Goal: Task Accomplishment & Management: Complete application form

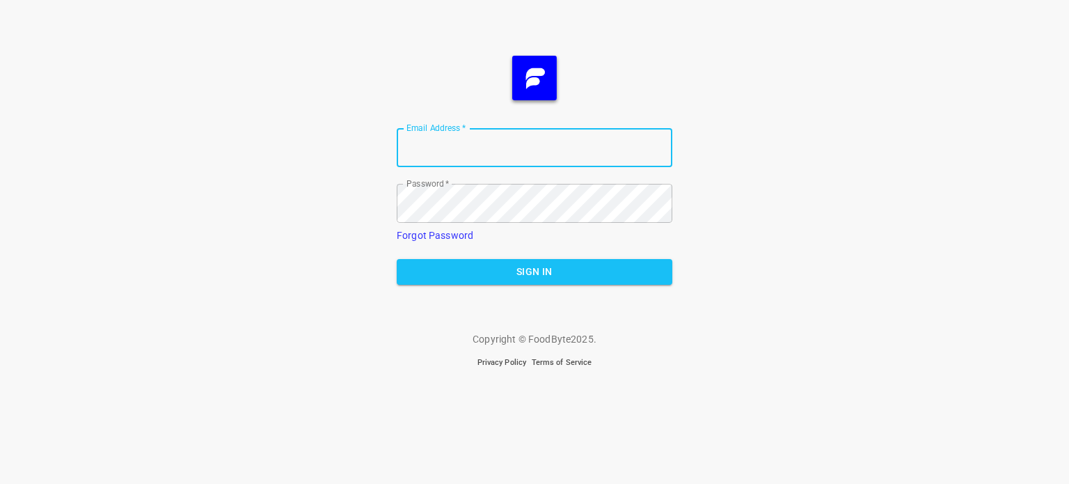
type input "[EMAIL_ADDRESS][DOMAIN_NAME]"
click at [502, 274] on span "Sign In" at bounding box center [534, 271] width 253 height 17
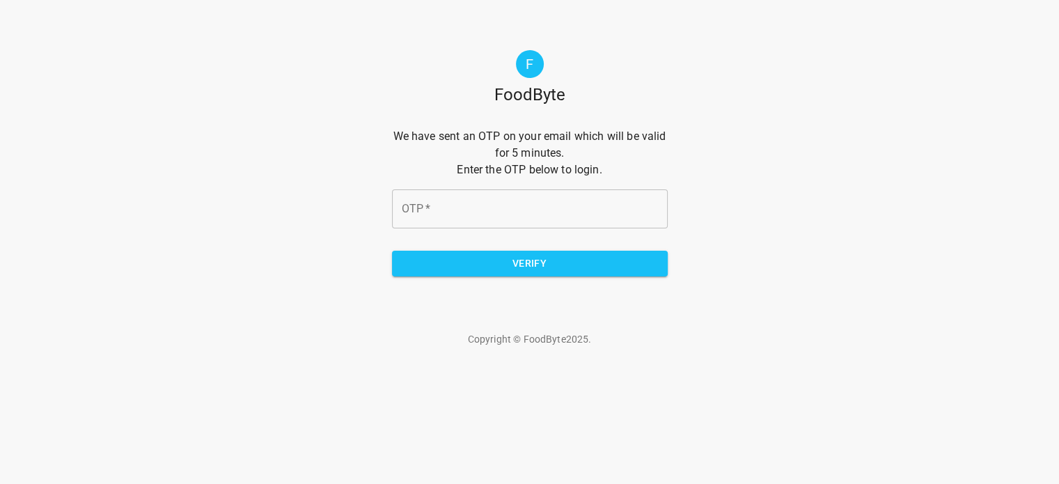
click at [535, 211] on input "OTP   *" at bounding box center [530, 208] width 276 height 39
type input "a0dcb3"
click at [523, 269] on span "Verify" at bounding box center [529, 263] width 253 height 17
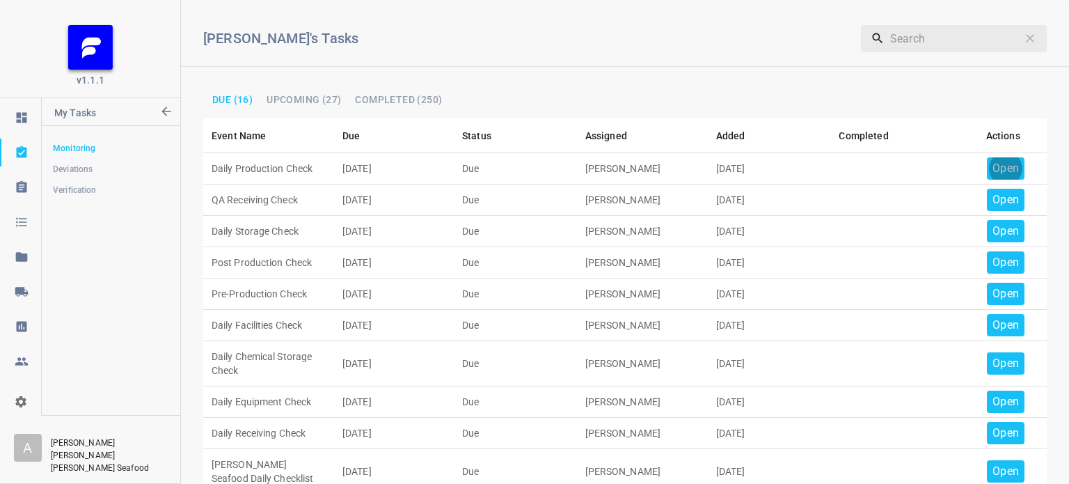
click at [996, 166] on p "Open" at bounding box center [1006, 168] width 26 height 17
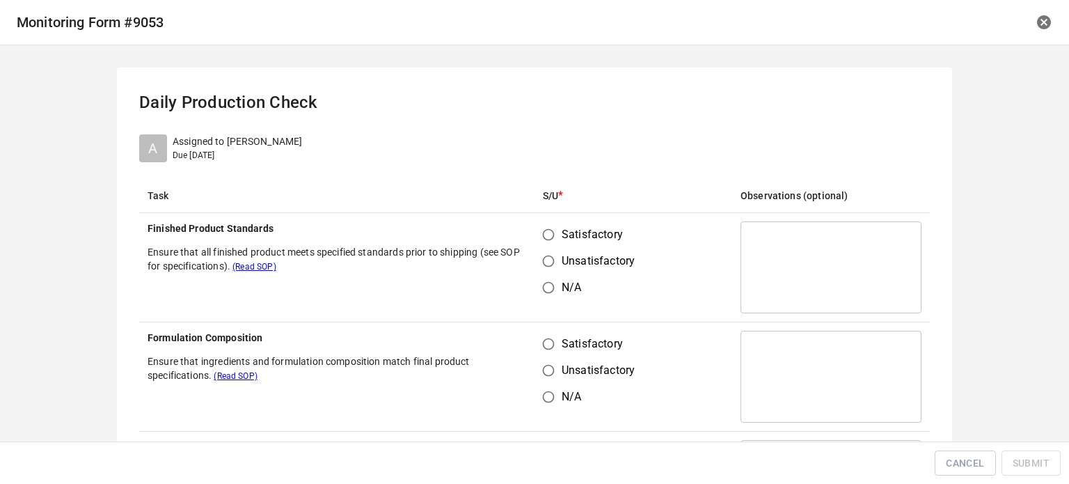
click at [543, 236] on input "Satisfactory" at bounding box center [548, 234] width 26 height 26
radio input "true"
click at [541, 351] on input "Satisfactory" at bounding box center [548, 344] width 26 height 26
radio input "true"
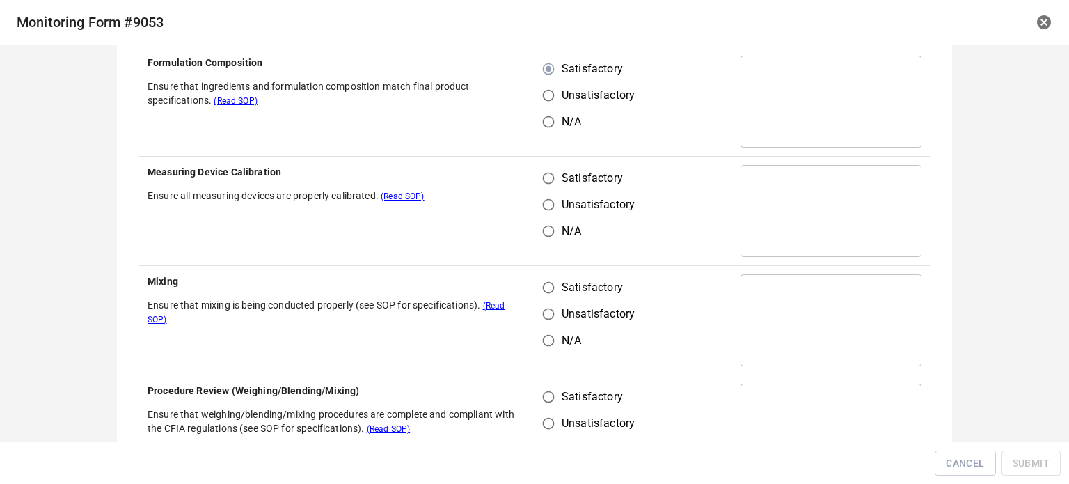
scroll to position [278, 0]
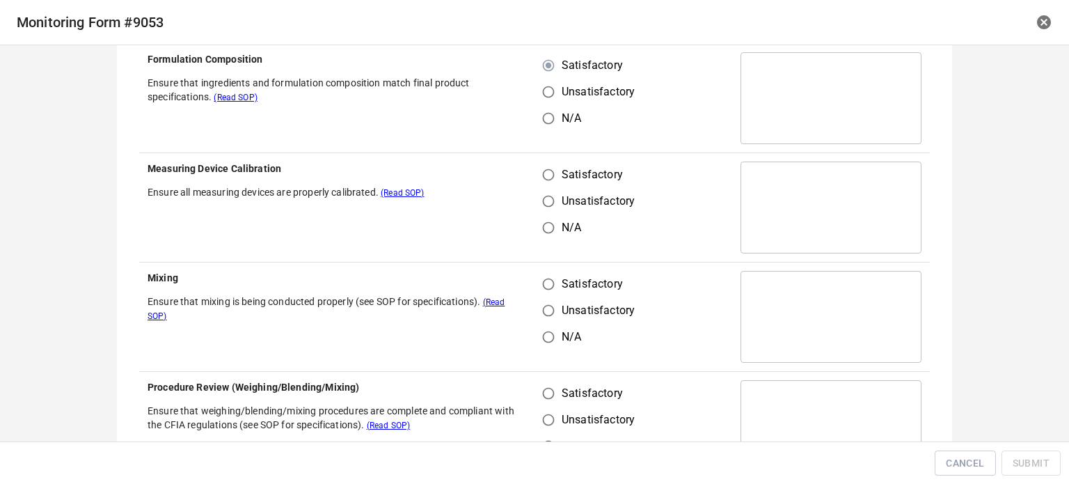
click at [543, 175] on input "Satisfactory" at bounding box center [548, 174] width 26 height 26
radio input "true"
click at [549, 291] on input "Satisfactory" at bounding box center [548, 284] width 26 height 26
radio input "true"
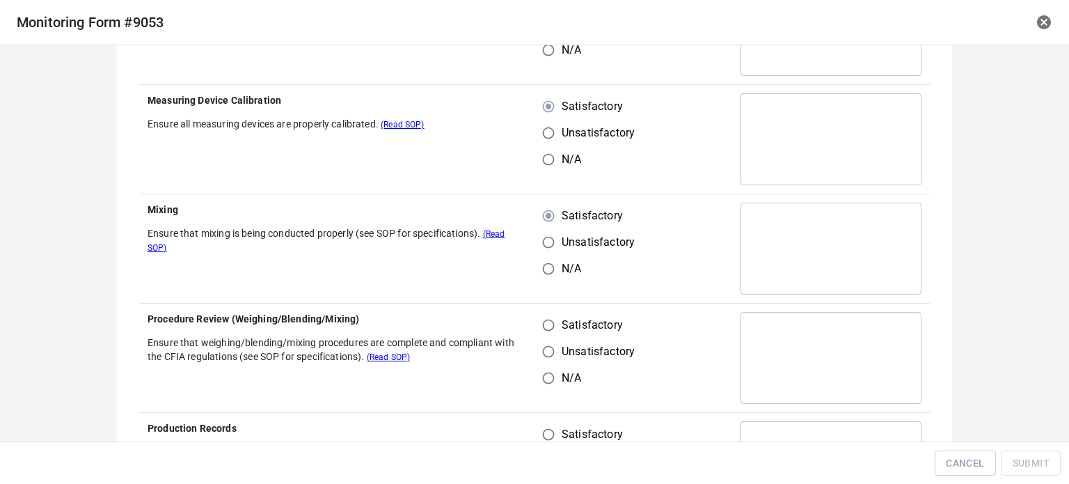
scroll to position [418, 0]
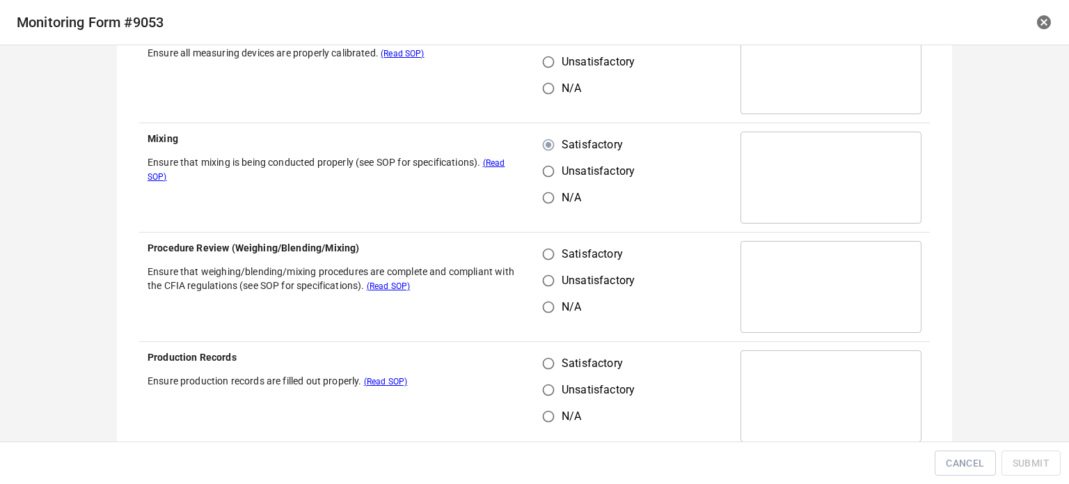
click at [543, 258] on input "Satisfactory" at bounding box center [548, 254] width 26 height 26
radio input "true"
drag, startPoint x: 537, startPoint y: 355, endPoint x: 567, endPoint y: 356, distance: 30.7
click at [541, 356] on input "Satisfactory" at bounding box center [548, 363] width 26 height 26
radio input "true"
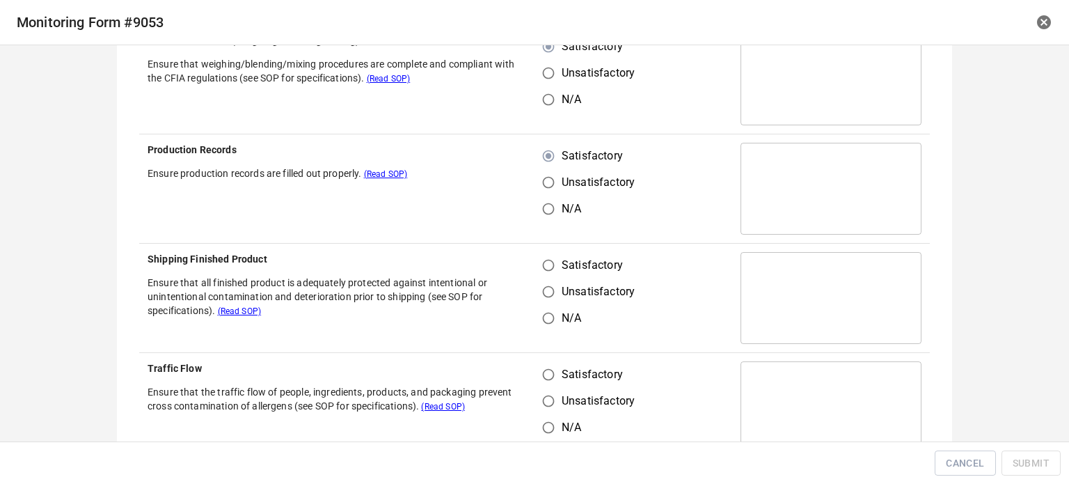
scroll to position [626, 0]
click at [539, 272] on input "Satisfactory" at bounding box center [548, 264] width 26 height 26
radio input "true"
drag, startPoint x: 533, startPoint y: 367, endPoint x: 558, endPoint y: 356, distance: 27.4
click at [537, 367] on input "Satisfactory" at bounding box center [548, 373] width 26 height 26
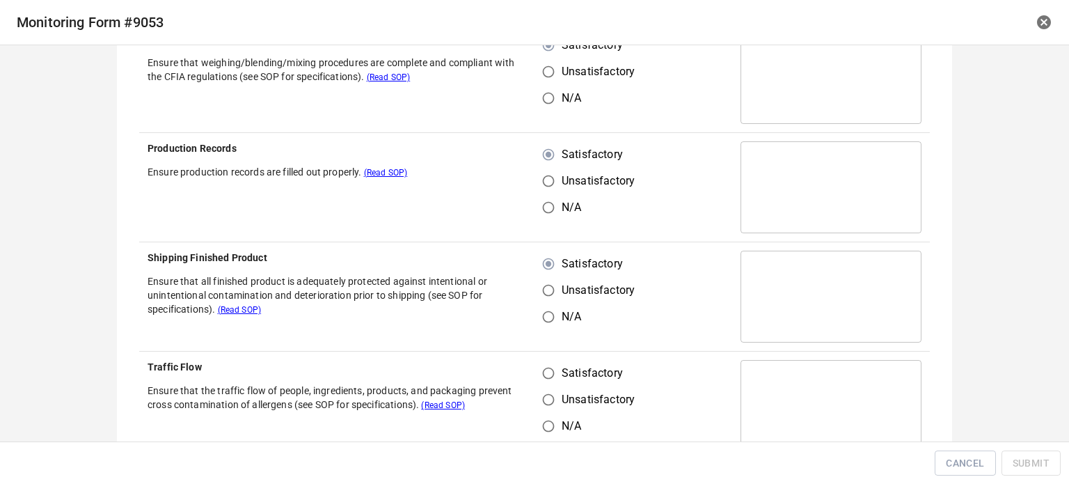
radio input "true"
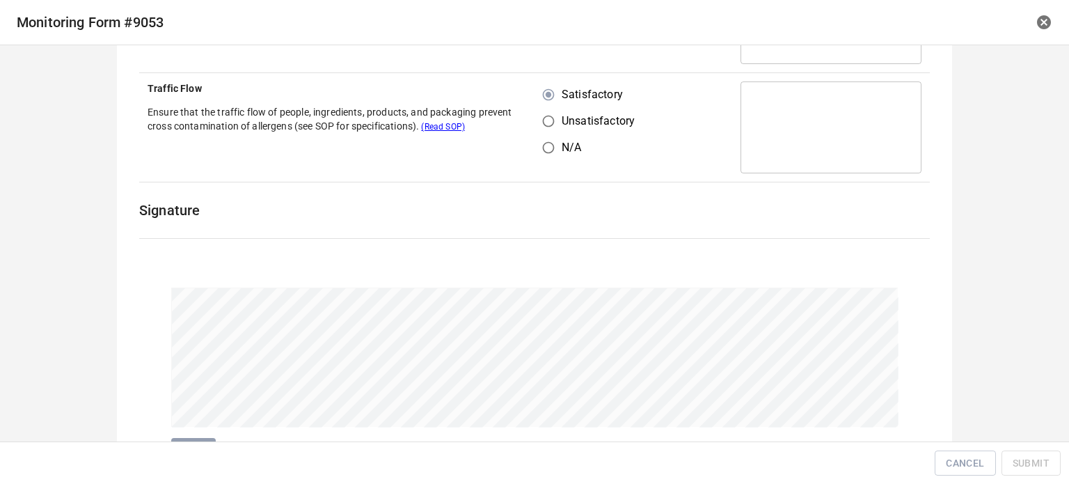
scroll to position [976, 0]
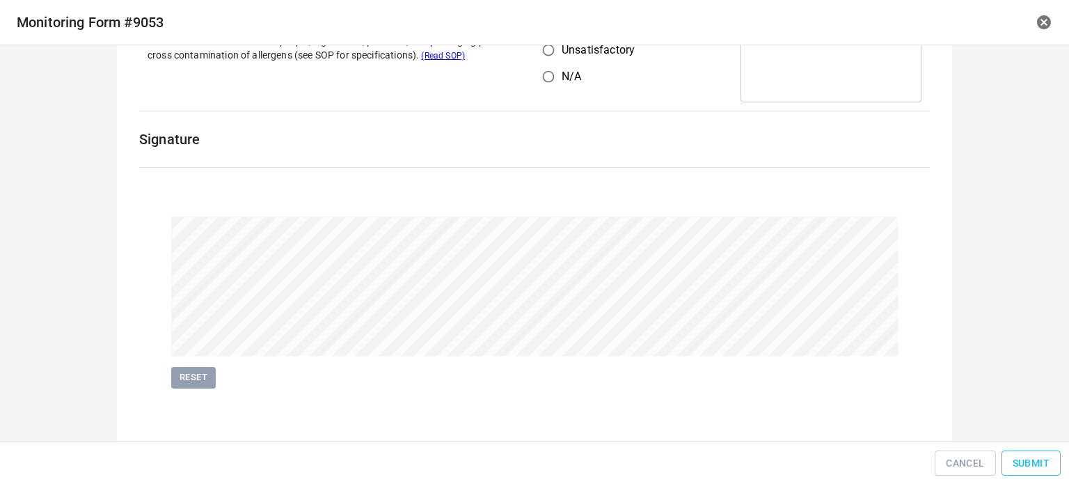
click at [1028, 469] on span "Submit" at bounding box center [1031, 463] width 37 height 17
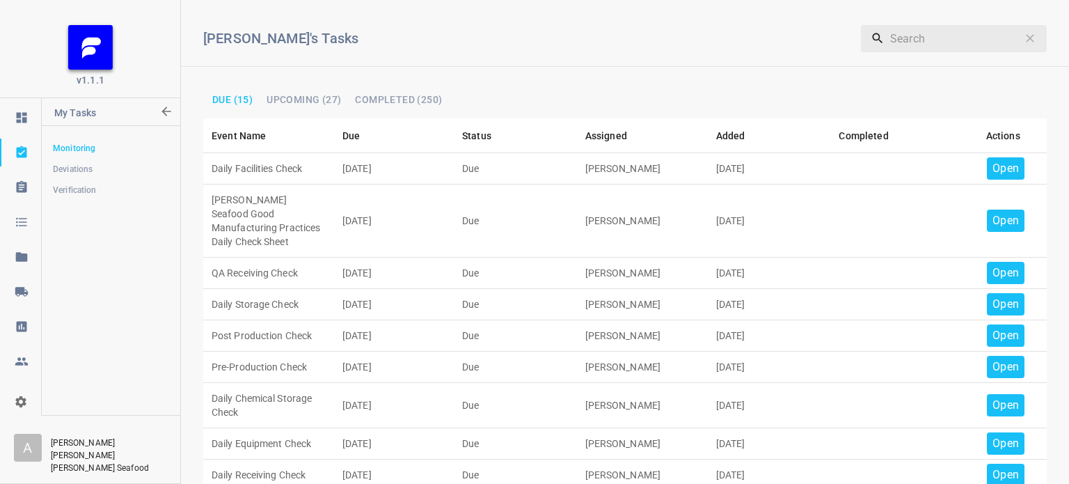
click at [1005, 166] on p "Open" at bounding box center [1006, 168] width 26 height 17
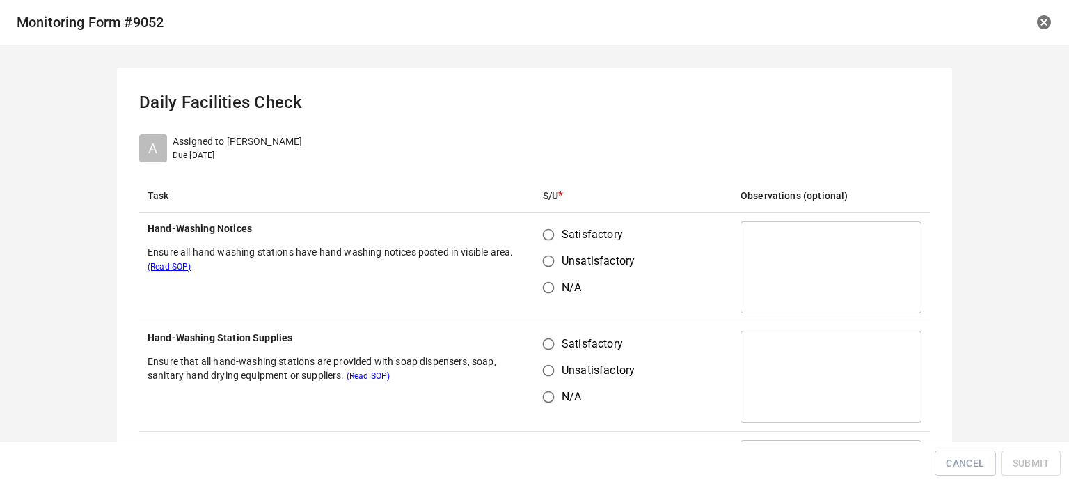
click at [544, 239] on input "Satisfactory" at bounding box center [548, 234] width 26 height 26
radio input "true"
drag, startPoint x: 533, startPoint y: 355, endPoint x: 581, endPoint y: 311, distance: 65.0
click at [536, 355] on input "Satisfactory" at bounding box center [548, 344] width 26 height 26
radio input "true"
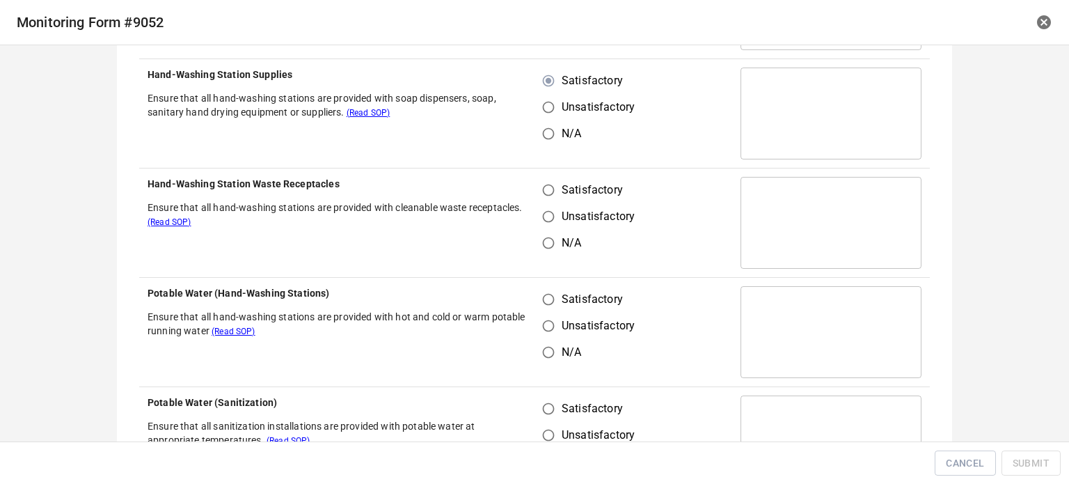
scroll to position [278, 0]
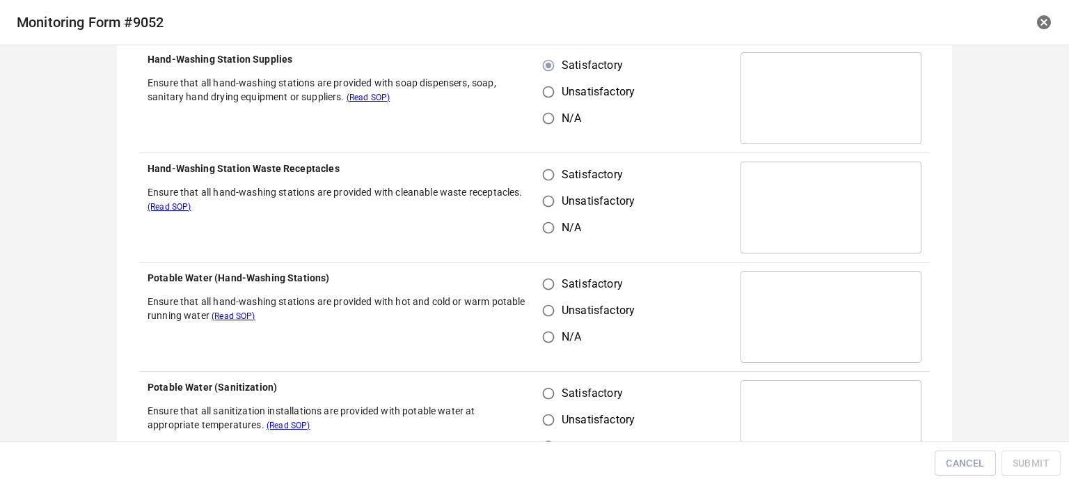
click at [544, 171] on input "Satisfactory" at bounding box center [548, 174] width 26 height 26
radio input "true"
click at [555, 286] on label "Satisfactory" at bounding box center [585, 284] width 100 height 26
click at [555, 286] on input "Satisfactory" at bounding box center [548, 284] width 26 height 26
radio input "true"
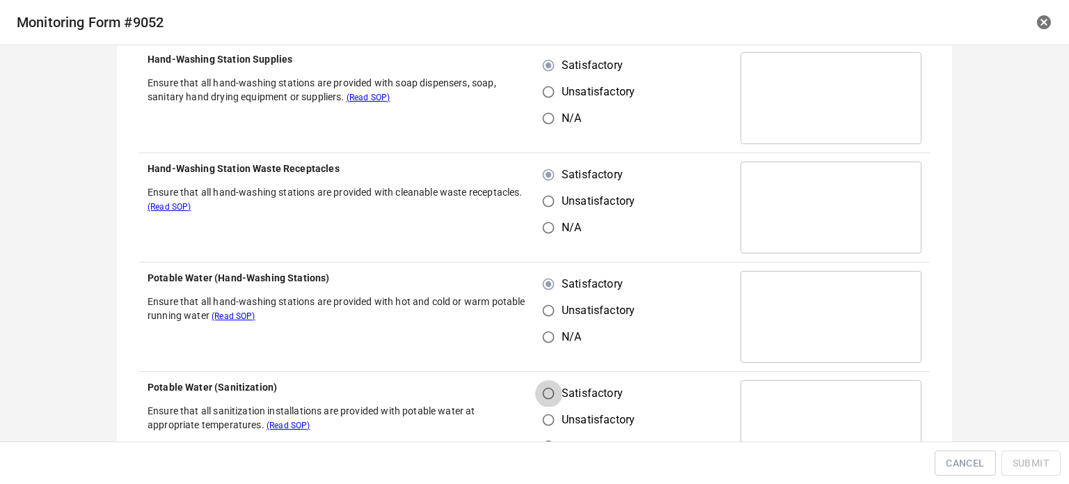
click at [538, 400] on input "Satisfactory" at bounding box center [548, 393] width 26 height 26
radio input "true"
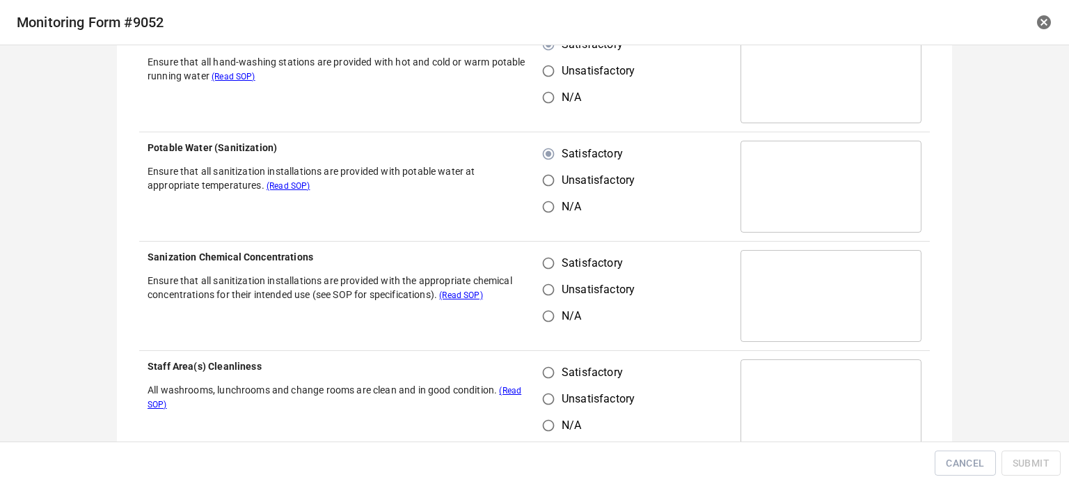
scroll to position [557, 0]
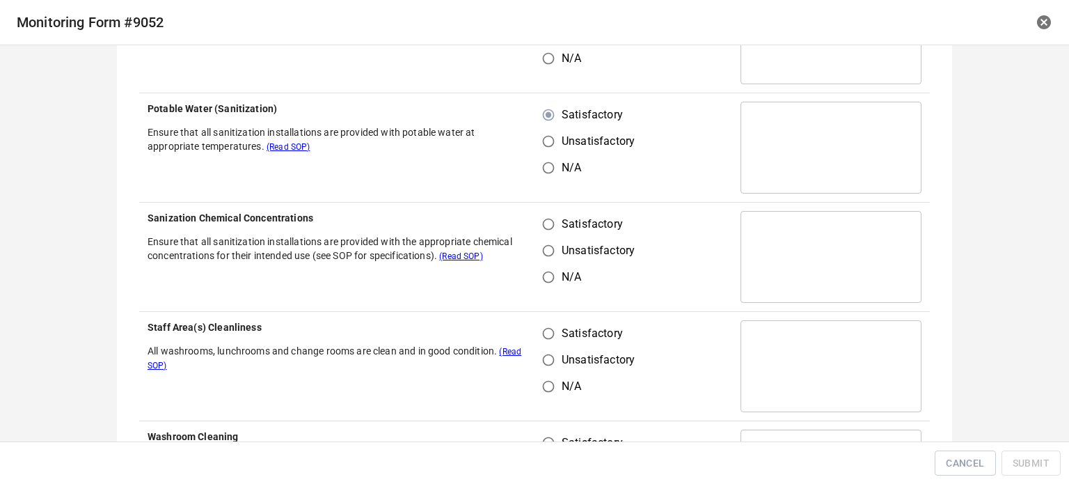
drag, startPoint x: 555, startPoint y: 216, endPoint x: 537, endPoint y: 258, distance: 46.2
click at [555, 216] on input "Satisfactory" at bounding box center [548, 224] width 26 height 26
radio input "true"
click at [535, 336] on input "Satisfactory" at bounding box center [548, 333] width 26 height 26
radio input "true"
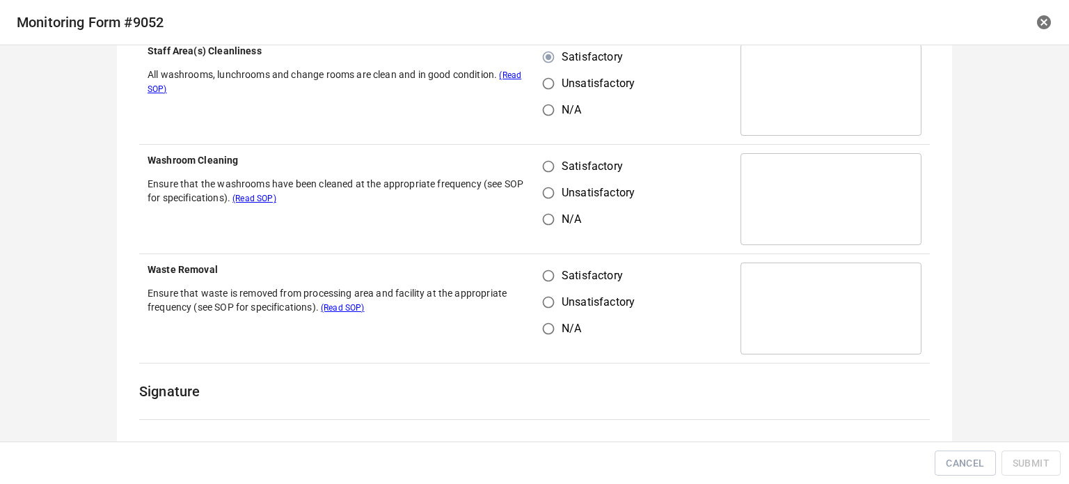
scroll to position [835, 0]
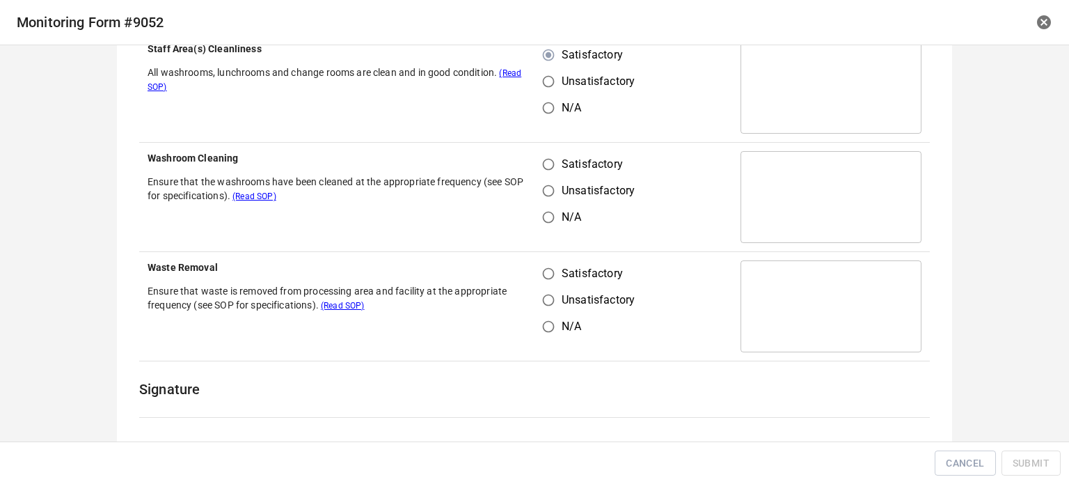
click at [547, 201] on input "Unsatisfactory" at bounding box center [548, 191] width 26 height 26
radio input "true"
click at [545, 171] on input "Satisfactory" at bounding box center [548, 164] width 26 height 26
radio input "true"
click at [547, 281] on input "Satisfactory" at bounding box center [548, 273] width 26 height 26
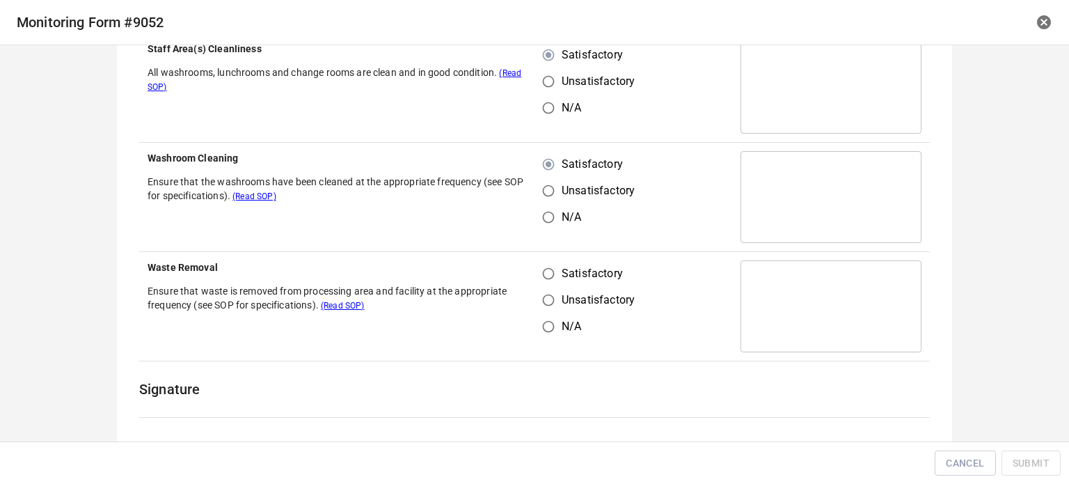
radio input "true"
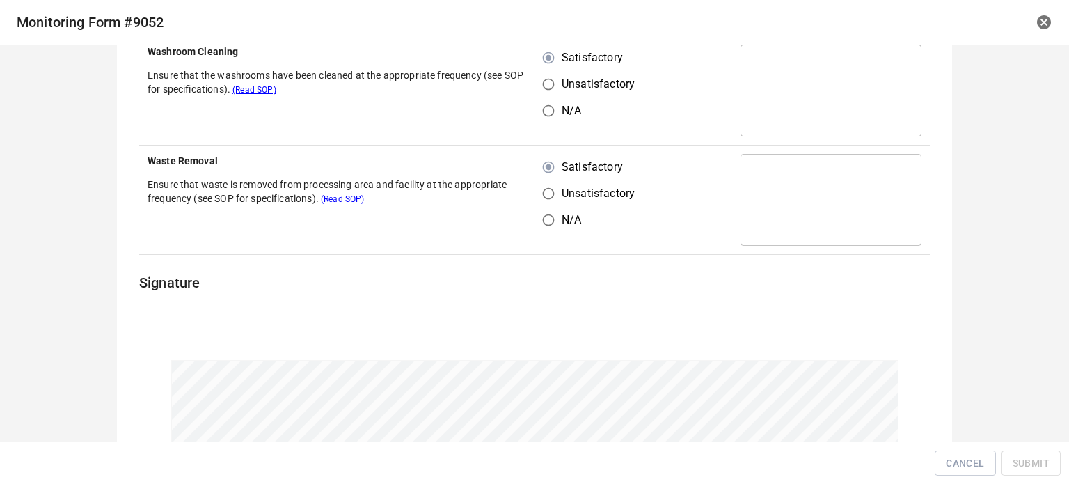
scroll to position [1085, 0]
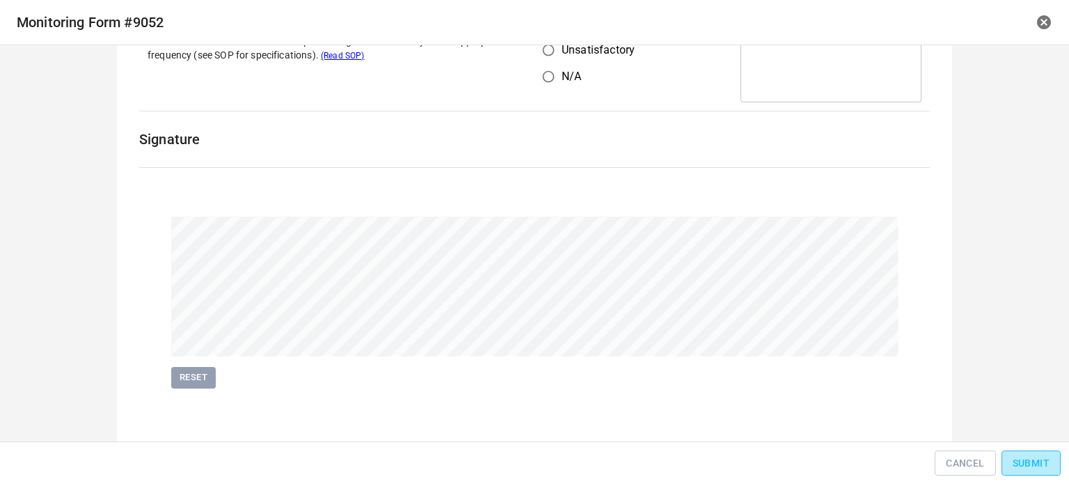
click at [1014, 456] on span "Submit" at bounding box center [1031, 463] width 37 height 17
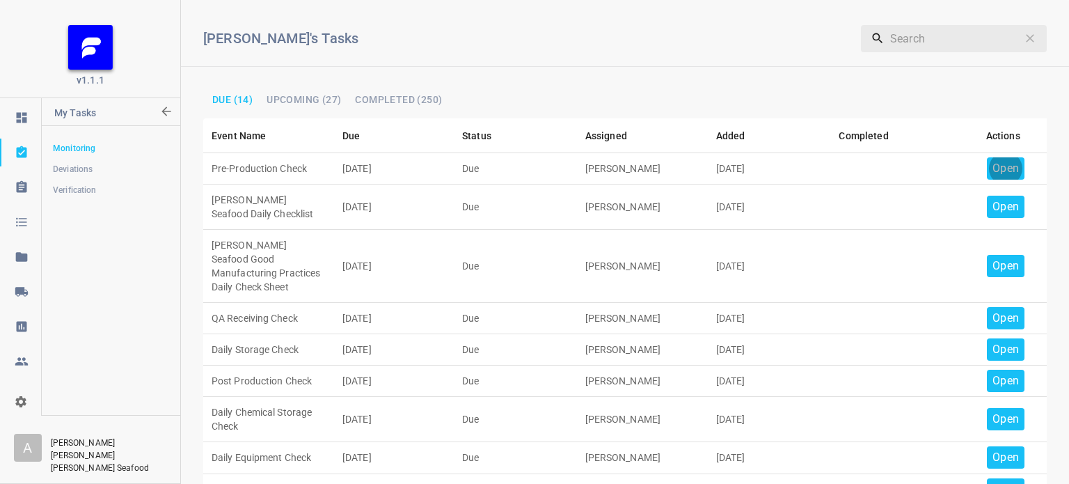
click at [1000, 162] on p "Open" at bounding box center [1006, 168] width 26 height 17
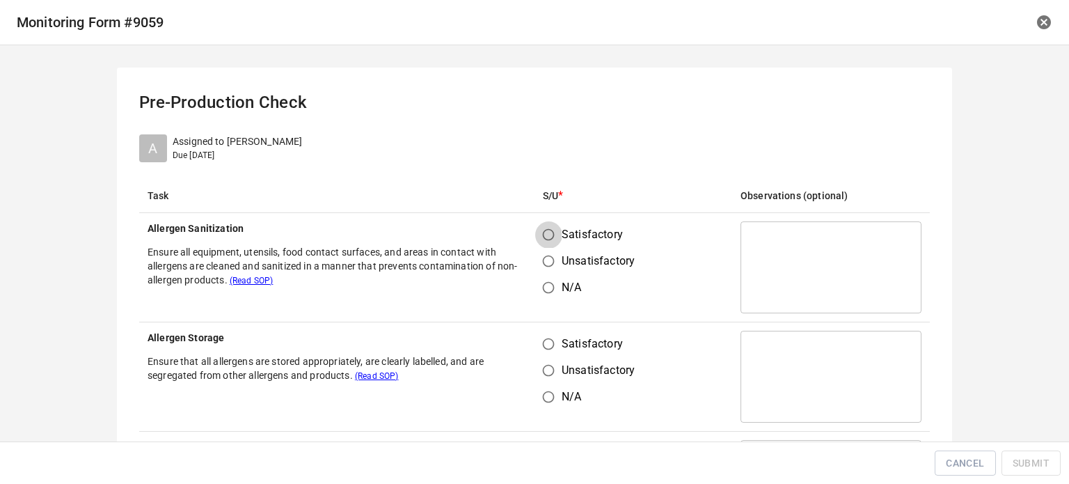
drag, startPoint x: 537, startPoint y: 239, endPoint x: 547, endPoint y: 269, distance: 32.4
click at [537, 238] on input "Satisfactory" at bounding box center [548, 234] width 26 height 26
radio input "true"
drag, startPoint x: 544, startPoint y: 325, endPoint x: 564, endPoint y: 350, distance: 31.7
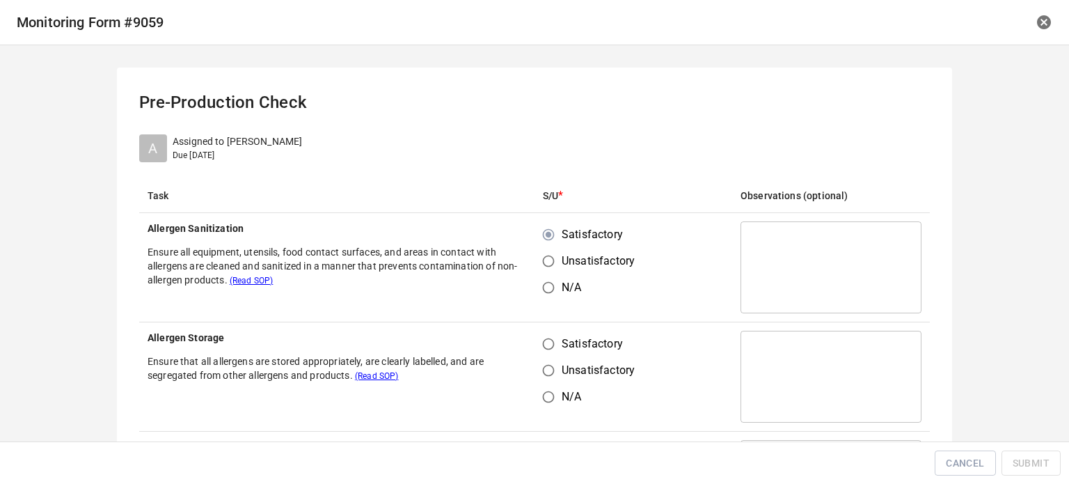
drag, startPoint x: 565, startPoint y: 358, endPoint x: 548, endPoint y: 341, distance: 24.6
click at [565, 356] on div "Satisfactory Unsatisfactory N/A" at bounding box center [594, 370] width 103 height 79
drag, startPoint x: 549, startPoint y: 341, endPoint x: 640, endPoint y: 331, distance: 91.8
click at [558, 342] on label "Satisfactory" at bounding box center [585, 344] width 100 height 26
click at [675, 309] on td "Satisfactory Unsatisfactory N/A" at bounding box center [634, 267] width 198 height 109
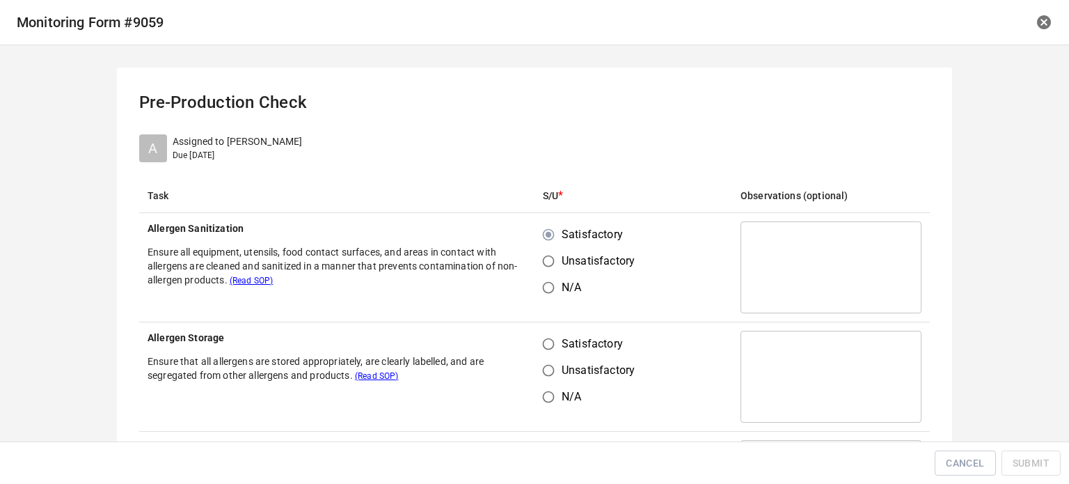
drag, startPoint x: 547, startPoint y: 340, endPoint x: 615, endPoint y: 320, distance: 70.5
click at [548, 342] on input "Satisfactory" at bounding box center [548, 344] width 26 height 26
radio input "true"
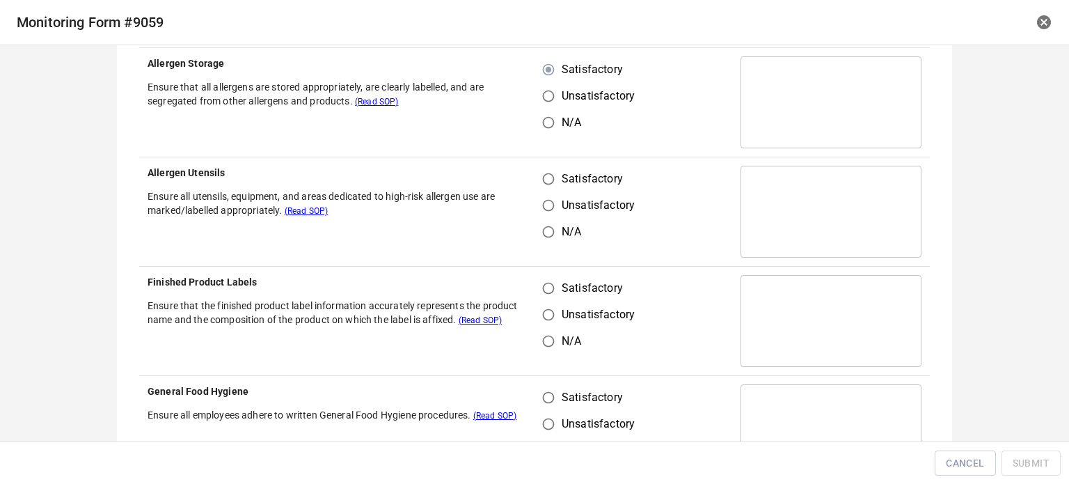
scroll to position [278, 0]
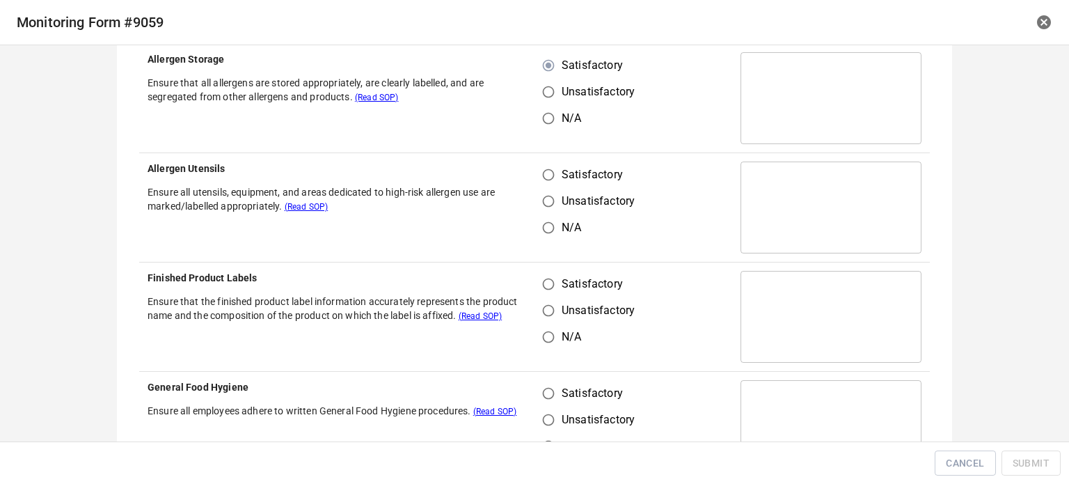
click at [550, 160] on td "Satisfactory Unsatisfactory N/A" at bounding box center [634, 207] width 198 height 109
click at [549, 170] on input "Satisfactory" at bounding box center [548, 174] width 26 height 26
radio input "true"
click at [549, 290] on input "Satisfactory" at bounding box center [548, 284] width 26 height 26
radio input "true"
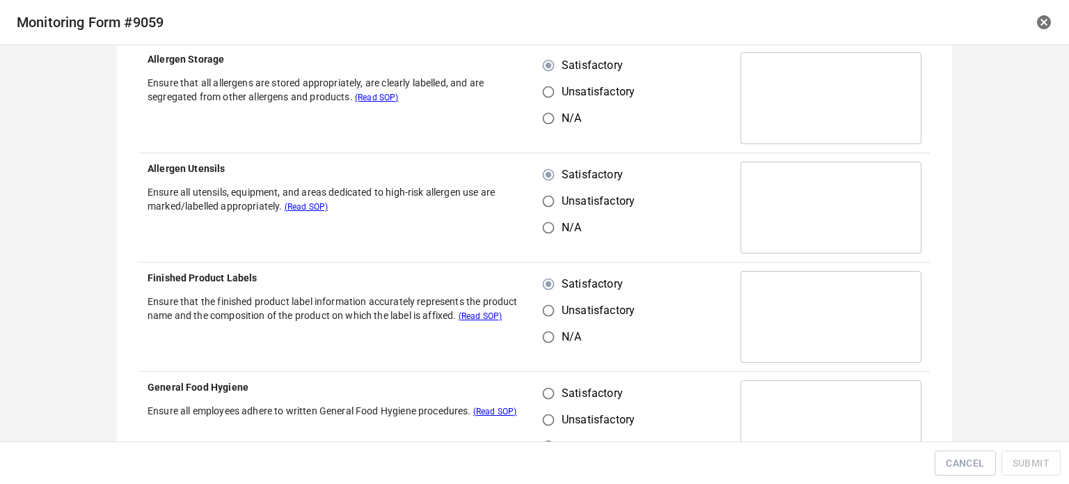
drag, startPoint x: 541, startPoint y: 389, endPoint x: 576, endPoint y: 385, distance: 35.1
click at [549, 391] on input "Satisfactory" at bounding box center [548, 393] width 26 height 26
radio input "true"
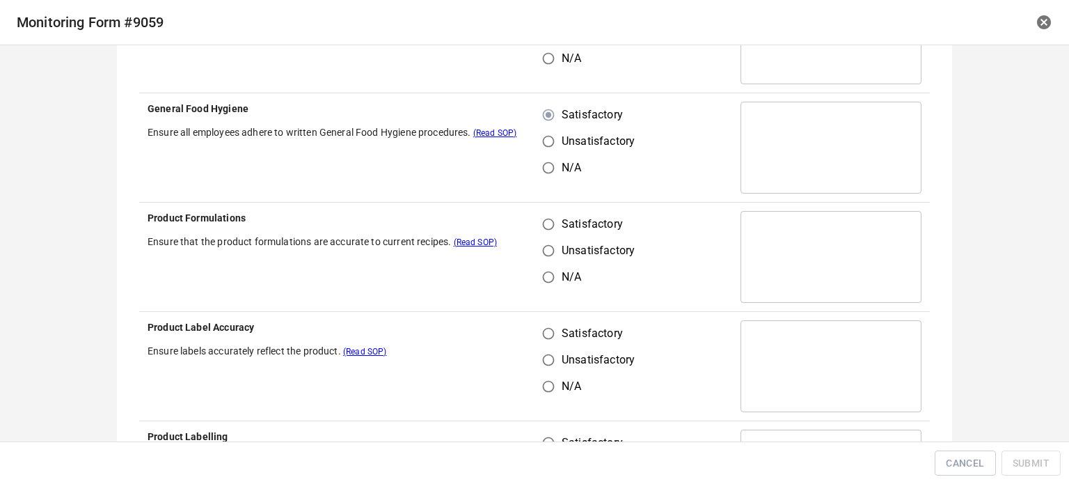
drag, startPoint x: 549, startPoint y: 321, endPoint x: 548, endPoint y: 309, distance: 11.9
click at [548, 309] on tbody "Allergen Sanitization Ensure all equipment, utensils, food contact surfaces, an…" at bounding box center [534, 202] width 791 height 1093
click at [539, 217] on input "Satisfactory" at bounding box center [548, 224] width 26 height 26
radio input "true"
click at [554, 326] on input "Satisfactory" at bounding box center [548, 333] width 26 height 26
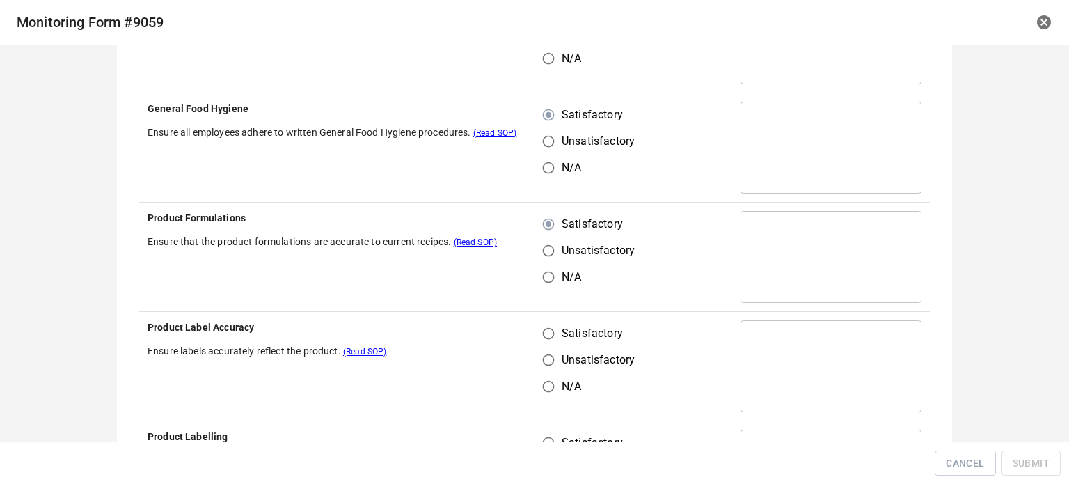
radio input "true"
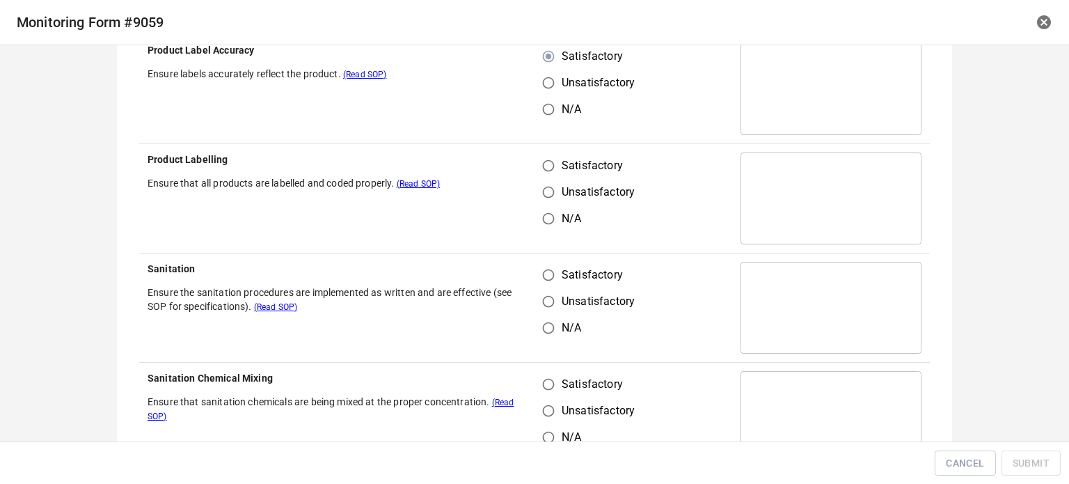
scroll to position [835, 0]
drag, startPoint x: 549, startPoint y: 160, endPoint x: 546, endPoint y: 258, distance: 98.2
click at [549, 161] on input "Satisfactory" at bounding box center [548, 164] width 26 height 26
radio input "true"
click at [546, 271] on input "Satisfactory" at bounding box center [548, 273] width 26 height 26
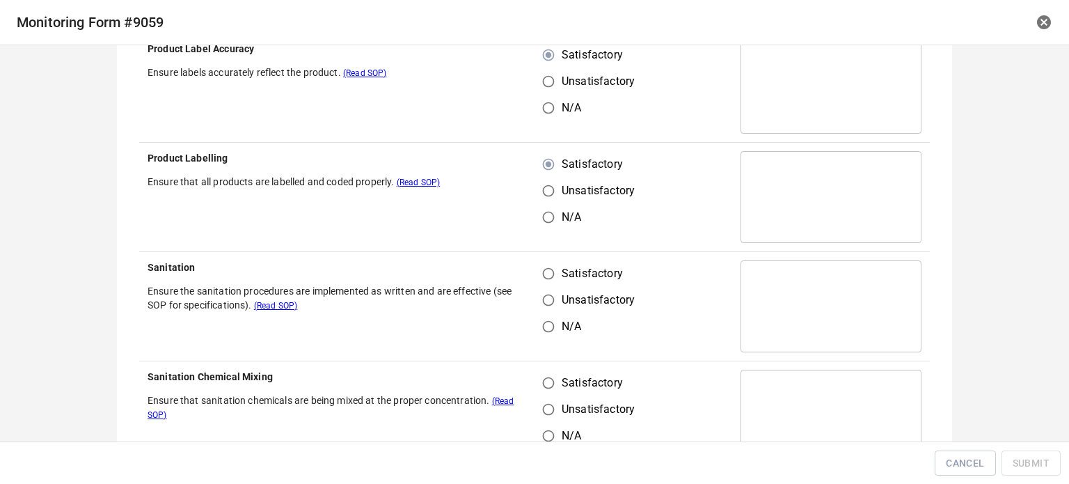
radio input "true"
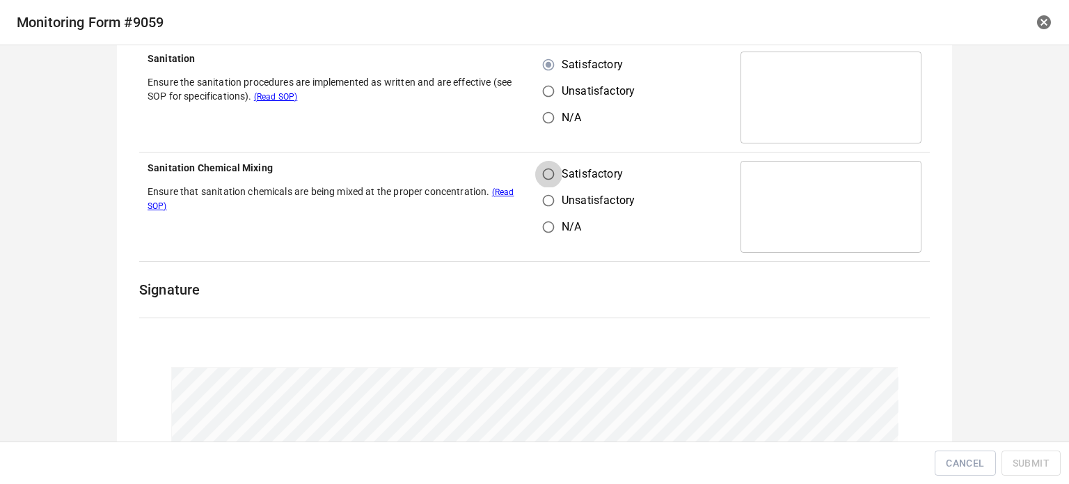
drag, startPoint x: 530, startPoint y: 170, endPoint x: 578, endPoint y: 187, distance: 50.9
click at [535, 171] on input "Satisfactory" at bounding box center [548, 174] width 26 height 26
radio input "true"
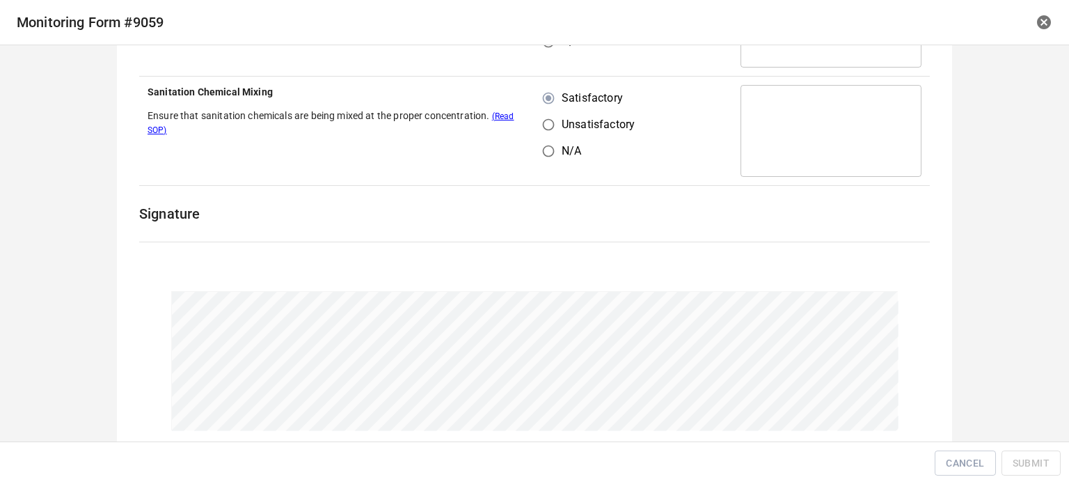
scroll to position [1195, 0]
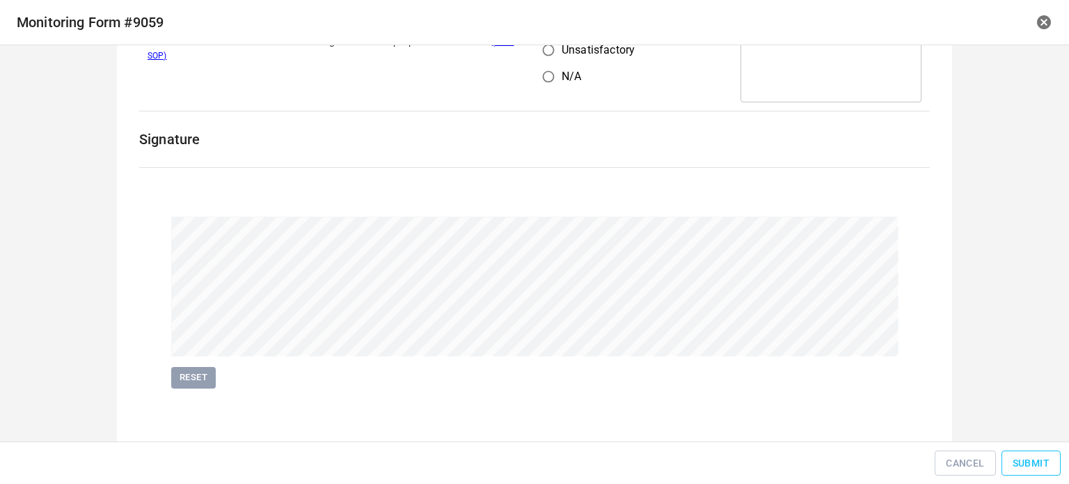
click at [1033, 469] on span "Submit" at bounding box center [1031, 463] width 37 height 17
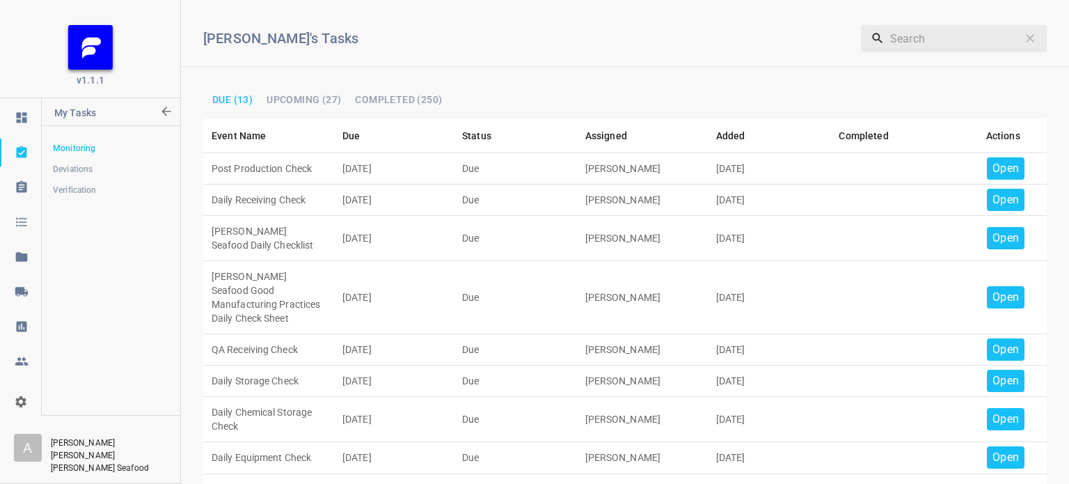
click at [995, 170] on p "Open" at bounding box center [1006, 168] width 26 height 17
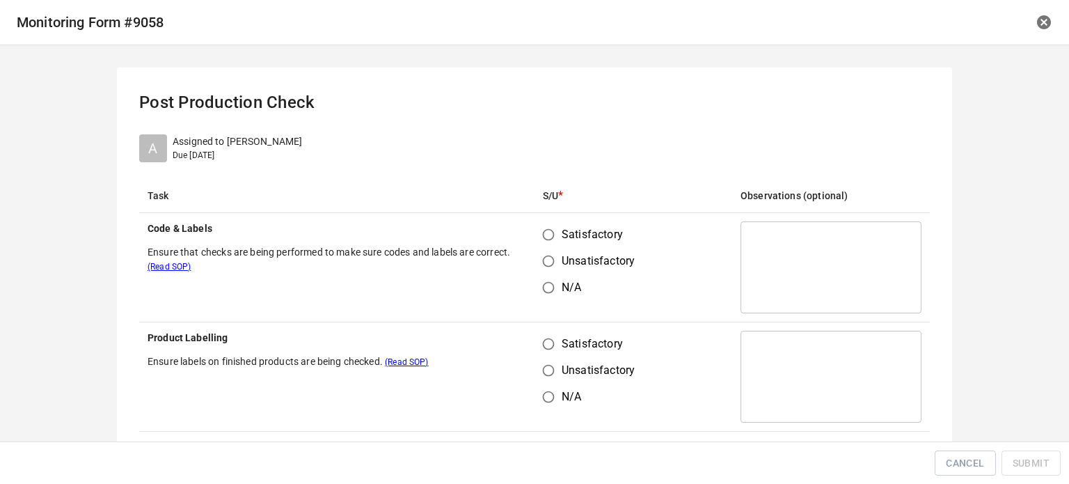
drag, startPoint x: 552, startPoint y: 230, endPoint x: 549, endPoint y: 239, distance: 9.7
click at [549, 233] on input "Satisfactory" at bounding box center [548, 234] width 26 height 26
radio input "true"
drag, startPoint x: 537, startPoint y: 339, endPoint x: 593, endPoint y: 343, distance: 56.5
click at [555, 346] on input "Satisfactory" at bounding box center [548, 344] width 26 height 26
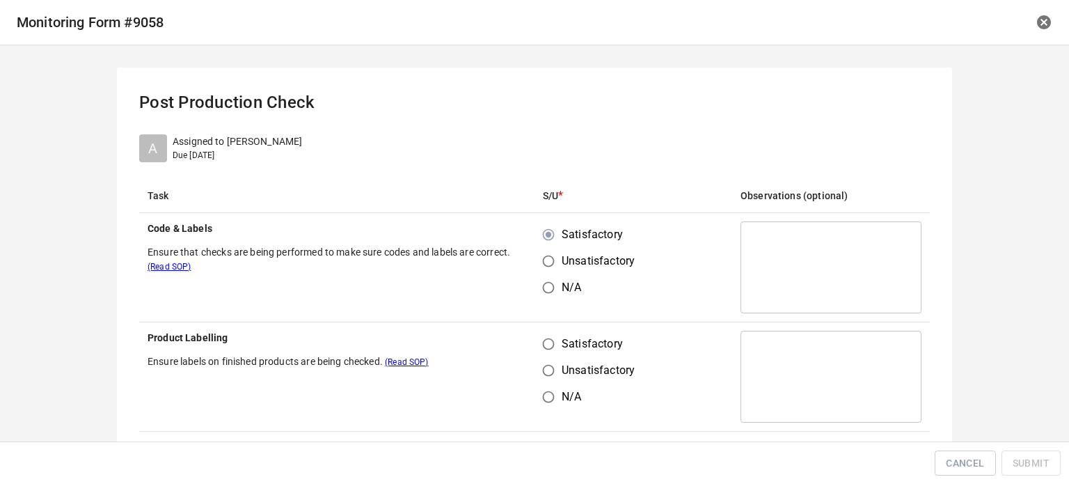
radio input "true"
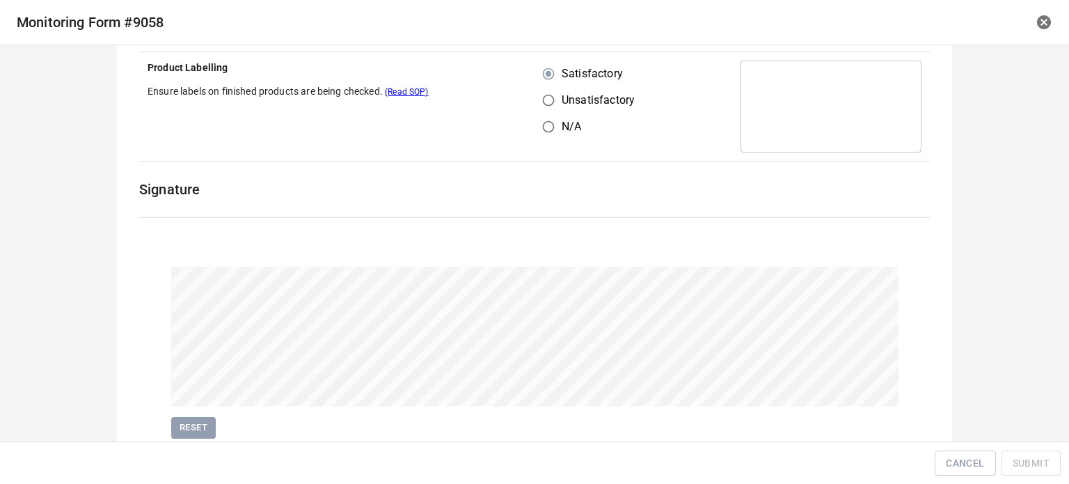
scroll to position [321, 0]
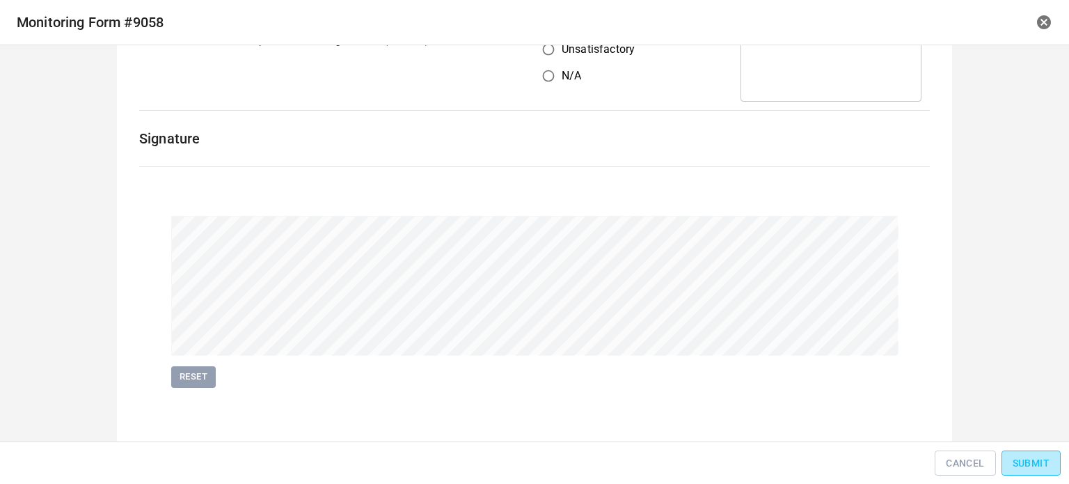
click at [1027, 451] on button "Submit" at bounding box center [1031, 463] width 59 height 26
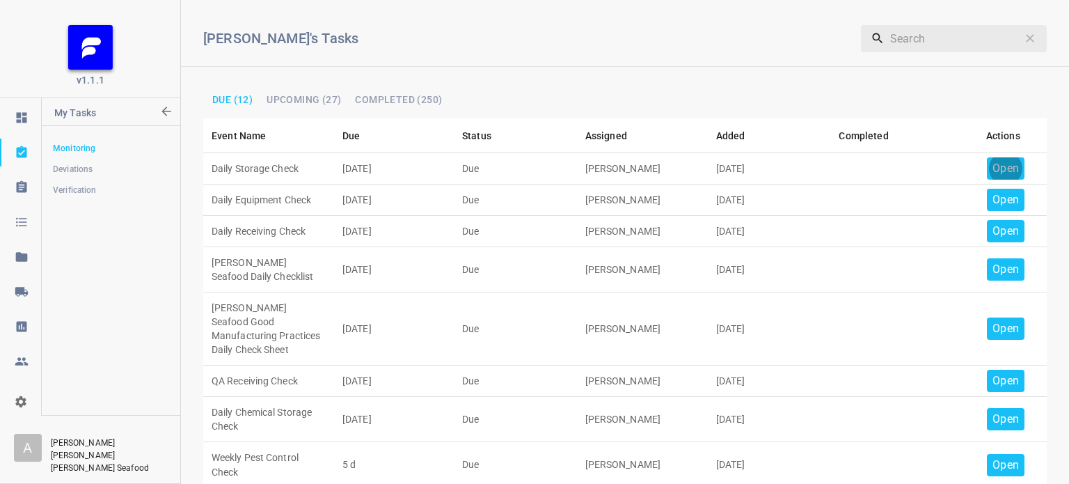
drag, startPoint x: 977, startPoint y: 171, endPoint x: 990, endPoint y: 166, distance: 13.2
click at [990, 166] on div "Open" at bounding box center [1006, 168] width 38 height 22
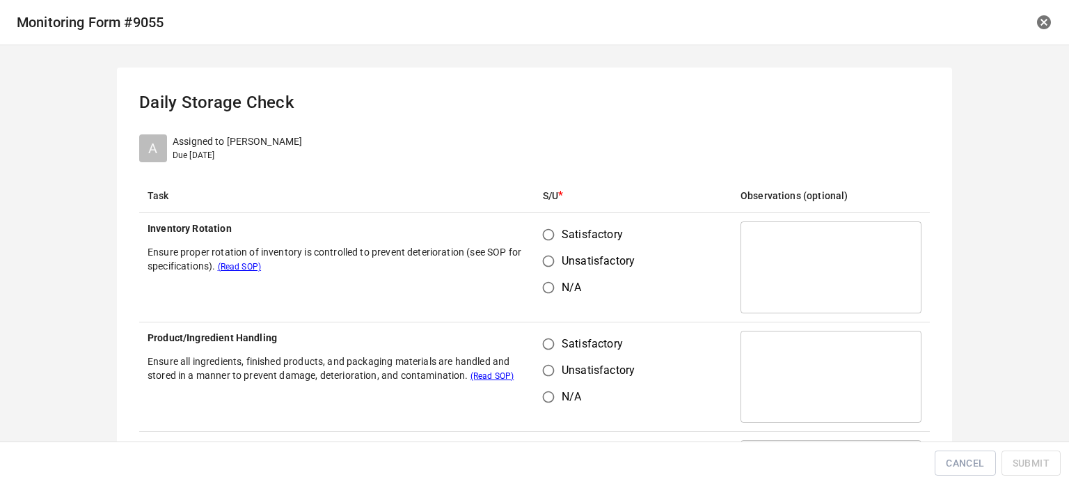
click at [540, 241] on input "Satisfactory" at bounding box center [548, 234] width 26 height 26
radio input "true"
drag, startPoint x: 542, startPoint y: 367, endPoint x: 542, endPoint y: 355, distance: 11.8
click at [542, 364] on input "Unsatisfactory" at bounding box center [548, 370] width 26 height 26
radio input "true"
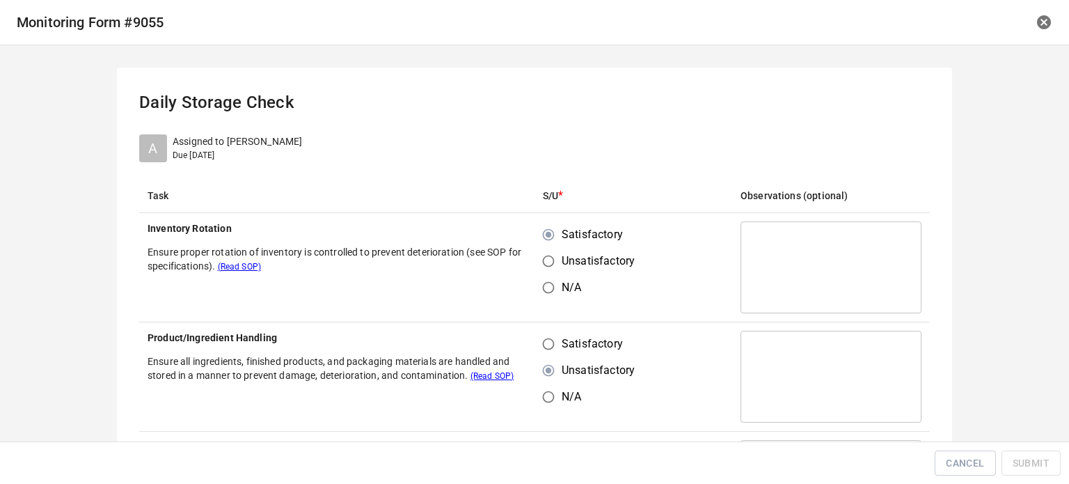
click at [553, 345] on input "Satisfactory" at bounding box center [548, 344] width 26 height 26
radio input "true"
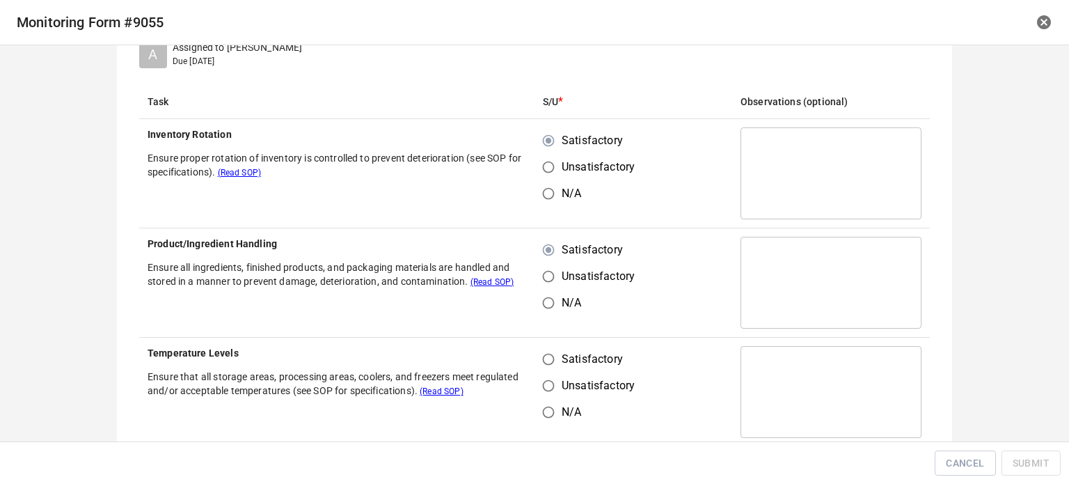
scroll to position [209, 0]
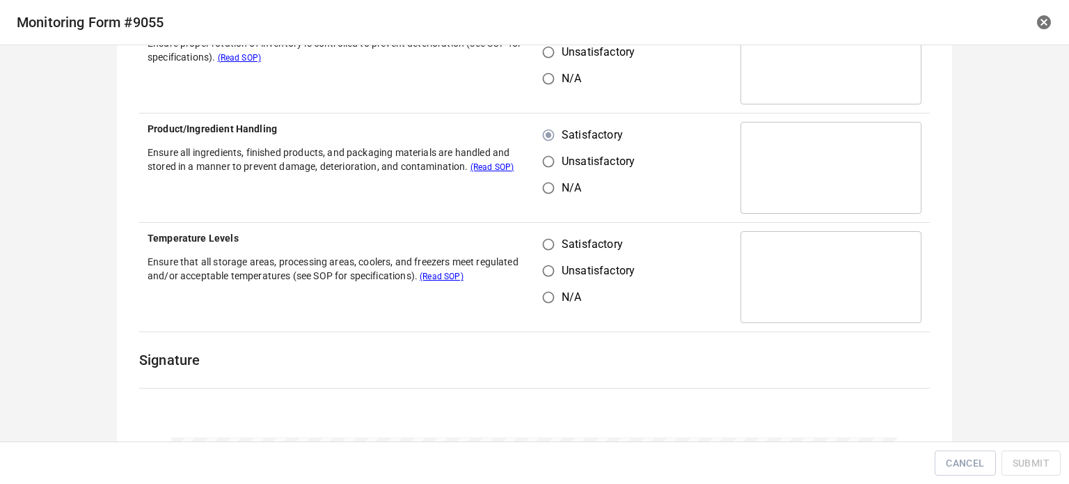
click at [562, 240] on span "Satisfactory" at bounding box center [592, 244] width 61 height 17
click at [562, 240] on input "Satisfactory" at bounding box center [548, 244] width 26 height 26
radio input "true"
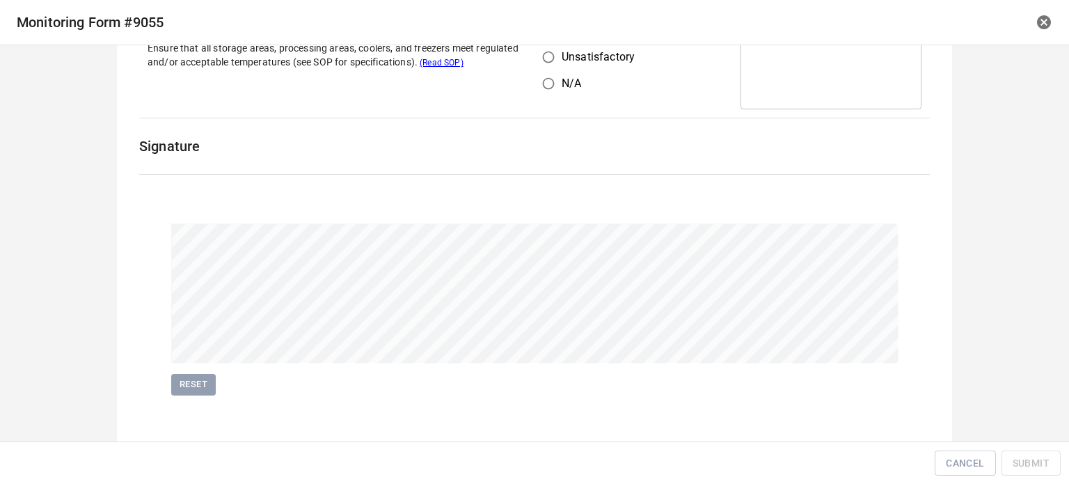
scroll to position [430, 0]
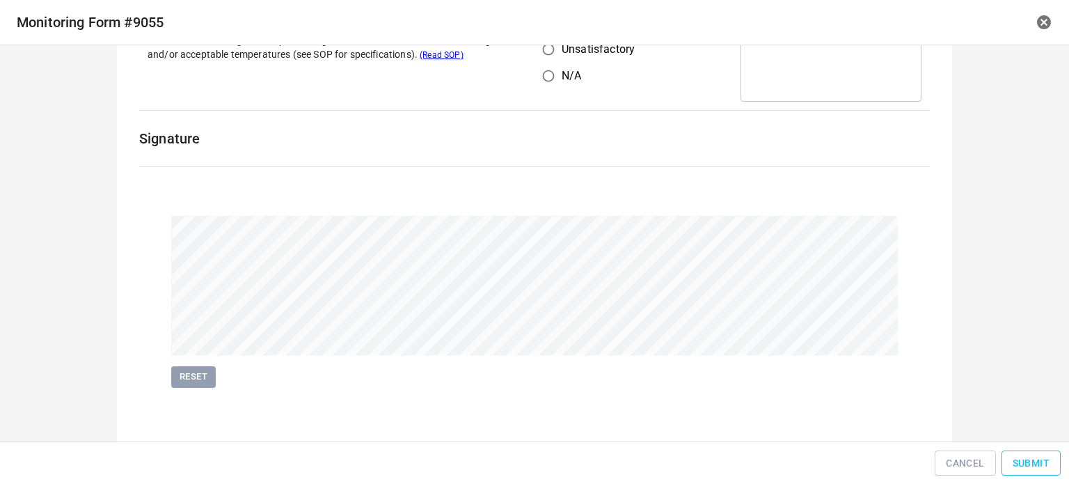
click at [1014, 458] on span "Submit" at bounding box center [1031, 463] width 37 height 17
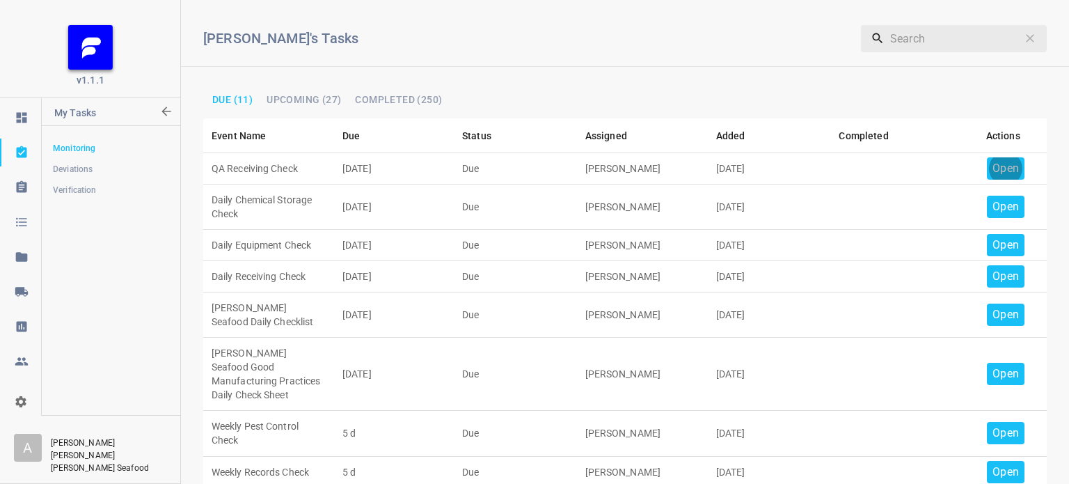
click at [994, 166] on p "Open" at bounding box center [1006, 168] width 26 height 17
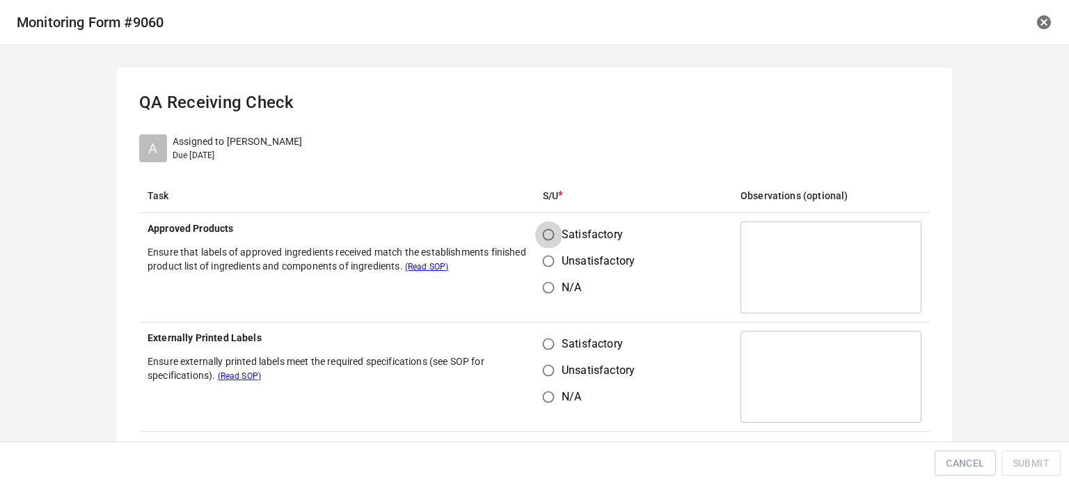
drag, startPoint x: 542, startPoint y: 237, endPoint x: 550, endPoint y: 331, distance: 93.7
click at [542, 239] on input "Satisfactory" at bounding box center [548, 234] width 26 height 26
radio input "true"
click at [546, 349] on input "Satisfactory" at bounding box center [548, 344] width 26 height 26
radio input "true"
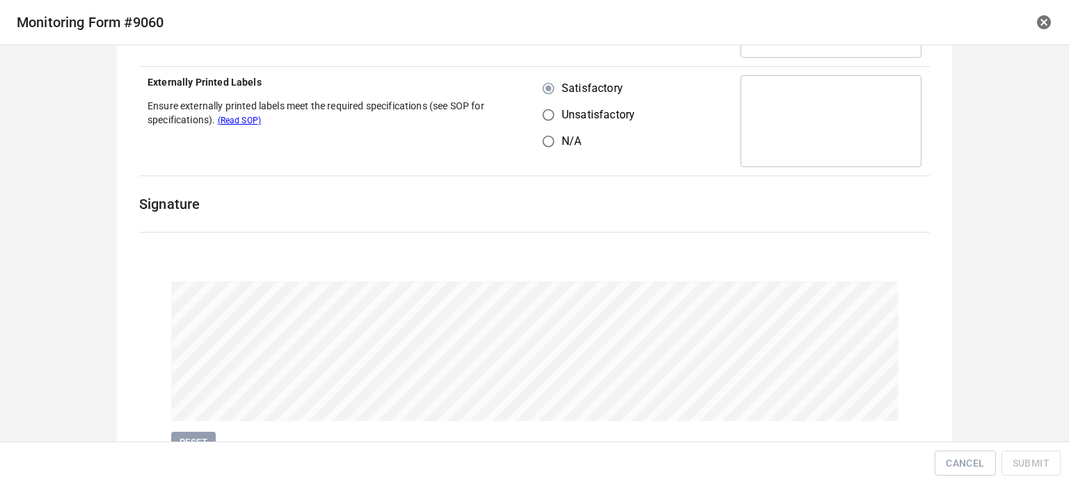
scroll to position [278, 0]
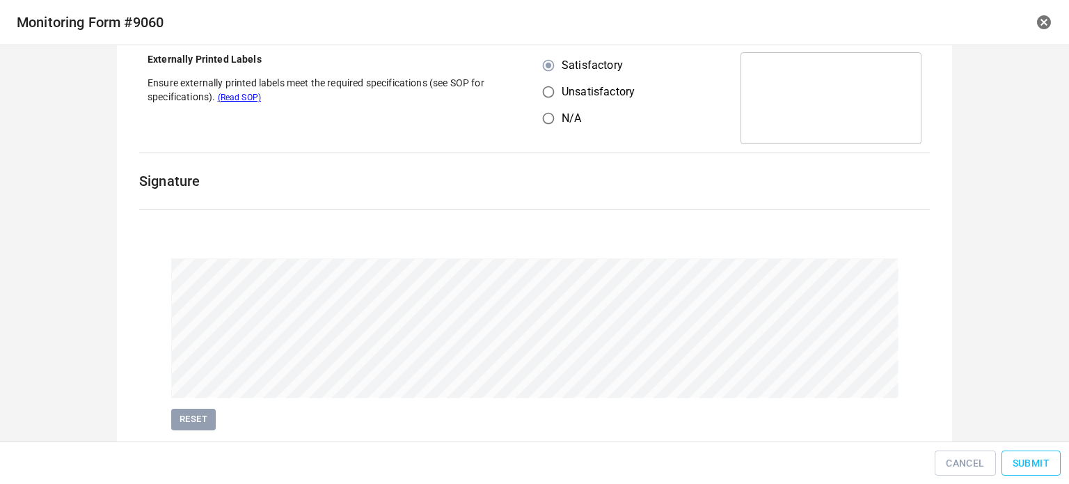
click at [1037, 452] on button "Submit" at bounding box center [1031, 463] width 59 height 26
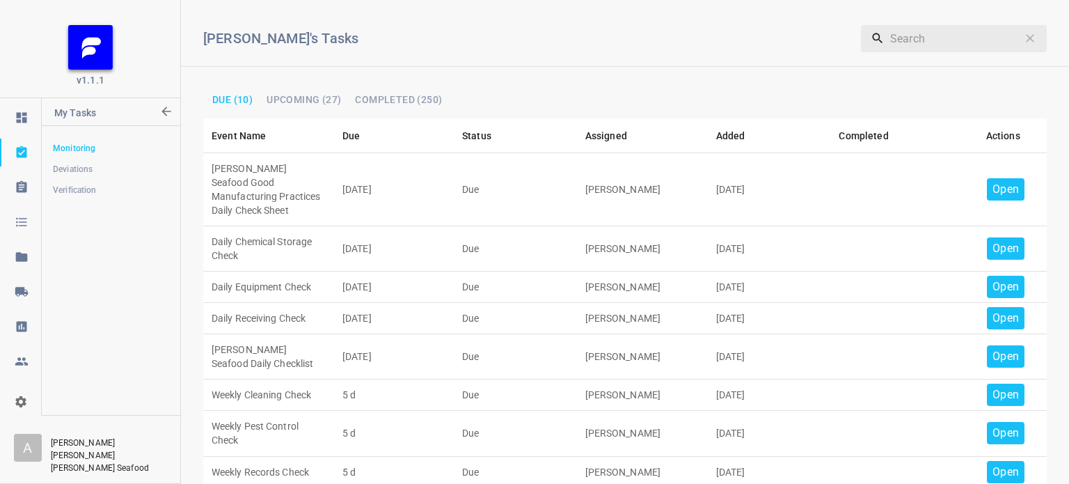
click at [996, 181] on p "Open" at bounding box center [1006, 189] width 26 height 17
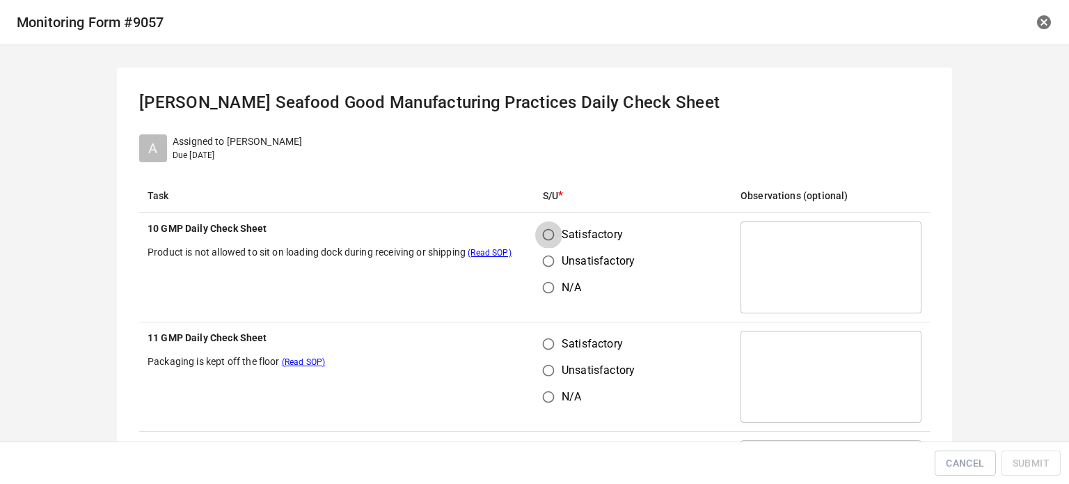
click at [539, 237] on input "Satisfactory" at bounding box center [548, 234] width 26 height 26
radio input "true"
click at [546, 341] on input "Satisfactory" at bounding box center [548, 344] width 26 height 26
radio input "true"
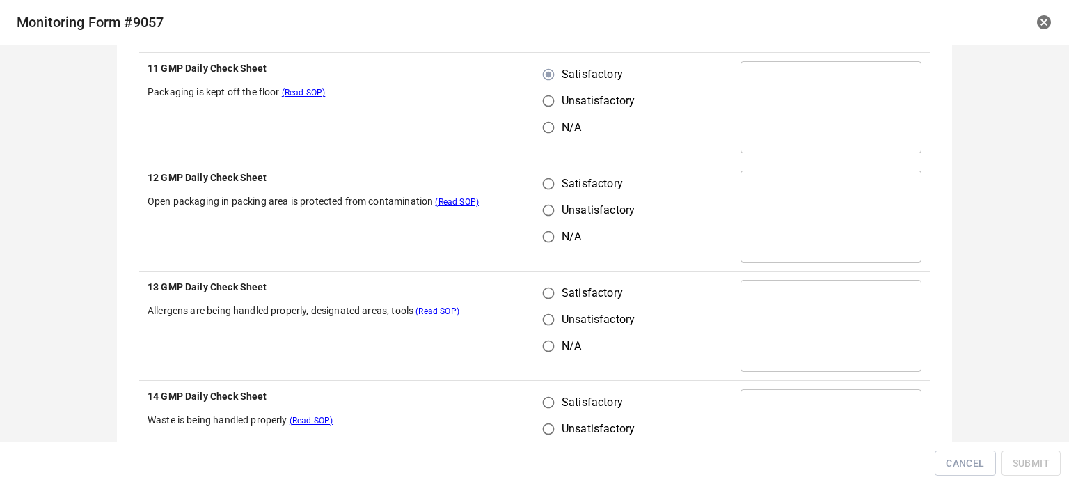
scroll to position [278, 0]
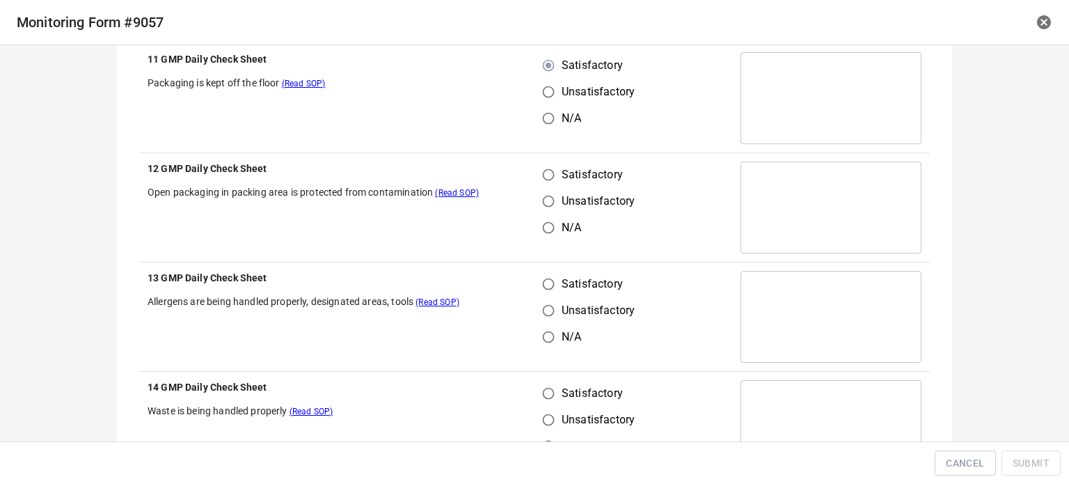
click at [562, 181] on span "Satisfactory" at bounding box center [592, 174] width 61 height 17
click at [560, 181] on input "Satisfactory" at bounding box center [548, 174] width 26 height 26
radio input "true"
click at [536, 290] on input "Satisfactory" at bounding box center [548, 284] width 26 height 26
radio input "true"
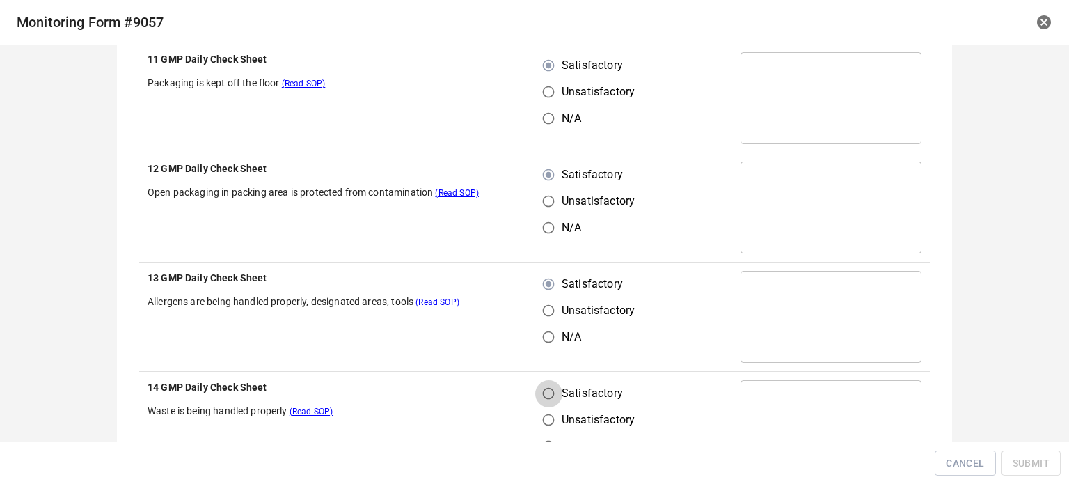
click at [542, 384] on input "Satisfactory" at bounding box center [548, 393] width 26 height 26
radio input "true"
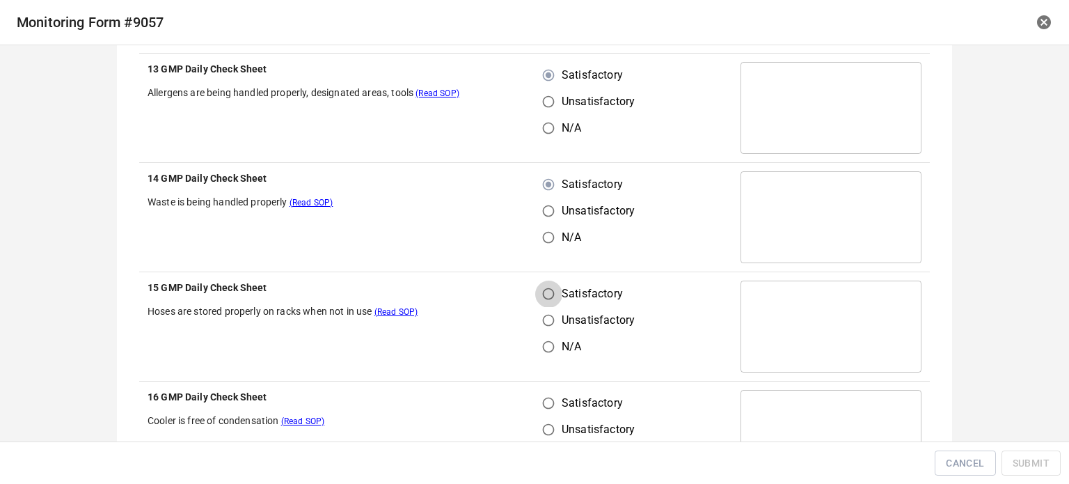
click at [546, 298] on input "Satisfactory" at bounding box center [548, 294] width 26 height 26
radio input "true"
drag, startPoint x: 549, startPoint y: 432, endPoint x: 544, endPoint y: 408, distance: 24.2
click at [550, 425] on input "Unsatisfactory" at bounding box center [548, 429] width 26 height 26
radio input "true"
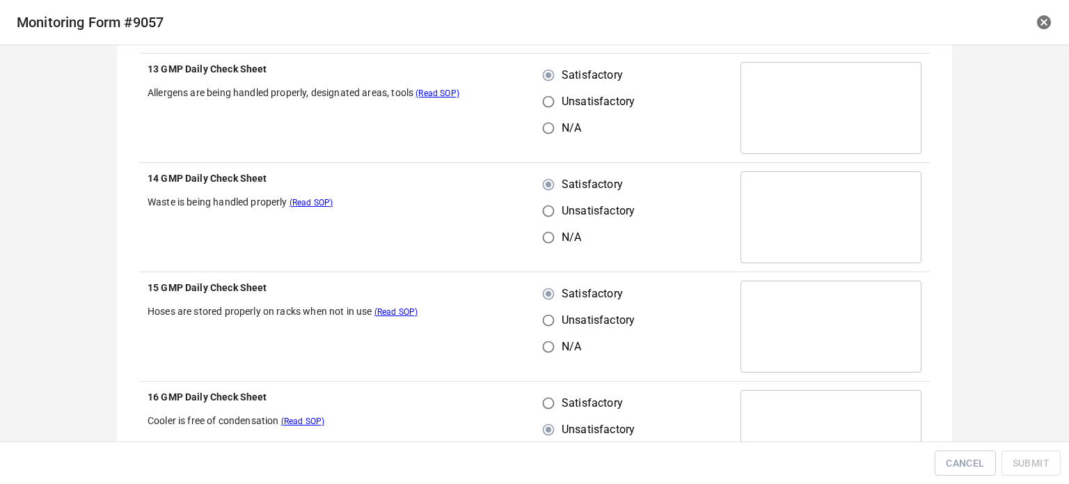
drag, startPoint x: 549, startPoint y: 399, endPoint x: 669, endPoint y: 281, distance: 168.4
click at [555, 397] on input "Satisfactory" at bounding box center [548, 403] width 26 height 26
radio input "true"
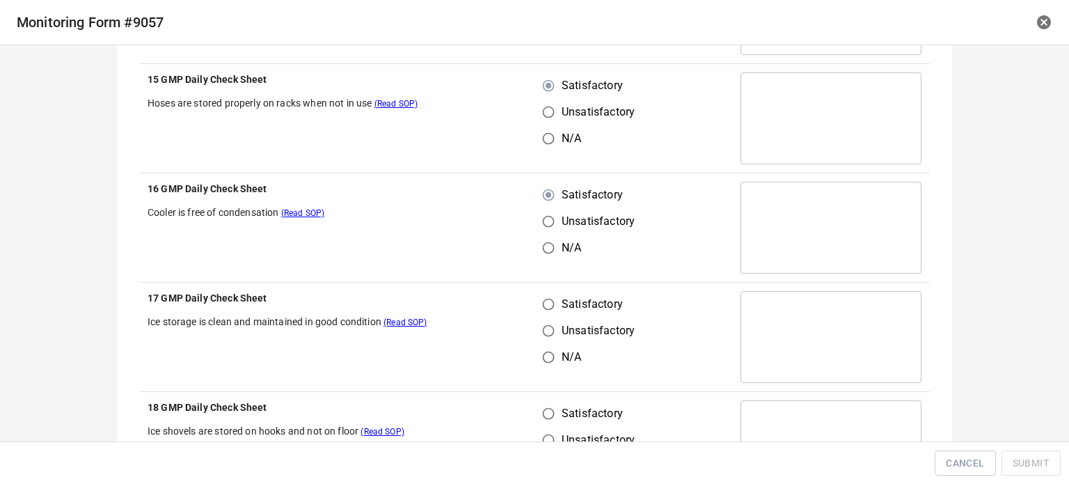
scroll to position [696, 0]
drag, startPoint x: 537, startPoint y: 294, endPoint x: 551, endPoint y: 393, distance: 99.2
click at [540, 302] on input "Satisfactory" at bounding box center [548, 303] width 26 height 26
radio input "true"
drag, startPoint x: 551, startPoint y: 402, endPoint x: 558, endPoint y: 402, distance: 7.7
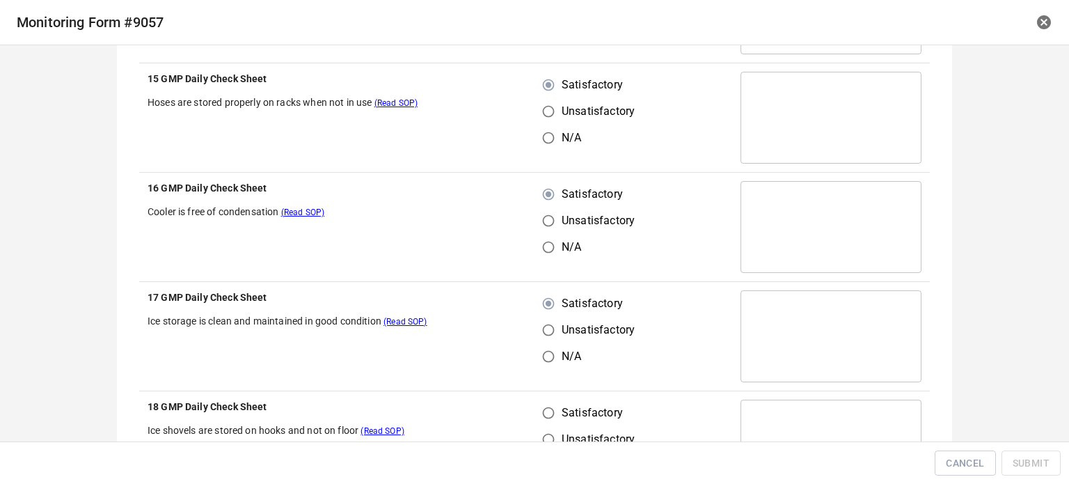
click at [553, 402] on input "Satisfactory" at bounding box center [548, 413] width 26 height 26
radio input "true"
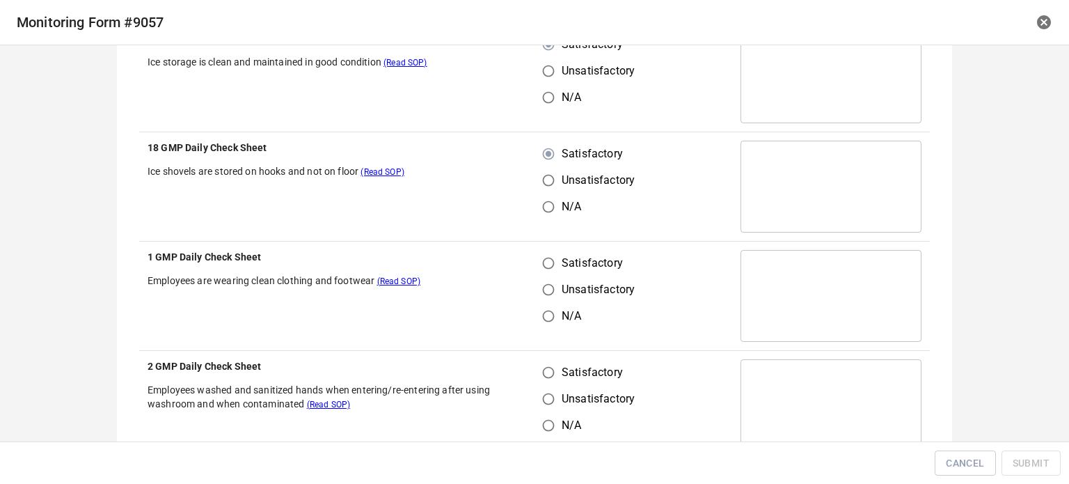
scroll to position [975, 0]
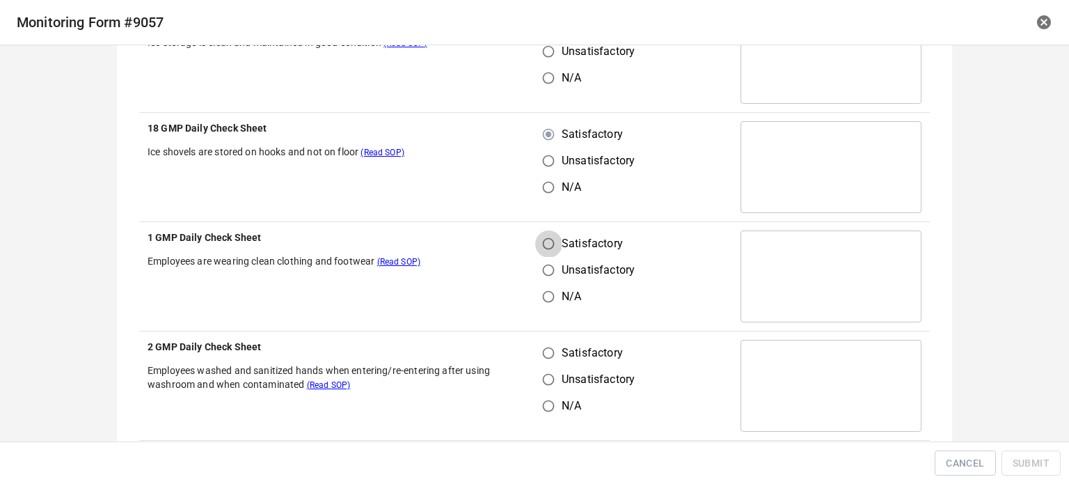
click at [549, 247] on input "Satisfactory" at bounding box center [548, 243] width 26 height 26
radio input "true"
drag, startPoint x: 546, startPoint y: 338, endPoint x: 592, endPoint y: 347, distance: 47.0
click at [555, 345] on td "Satisfactory Unsatisfactory N/A" at bounding box center [634, 385] width 198 height 109
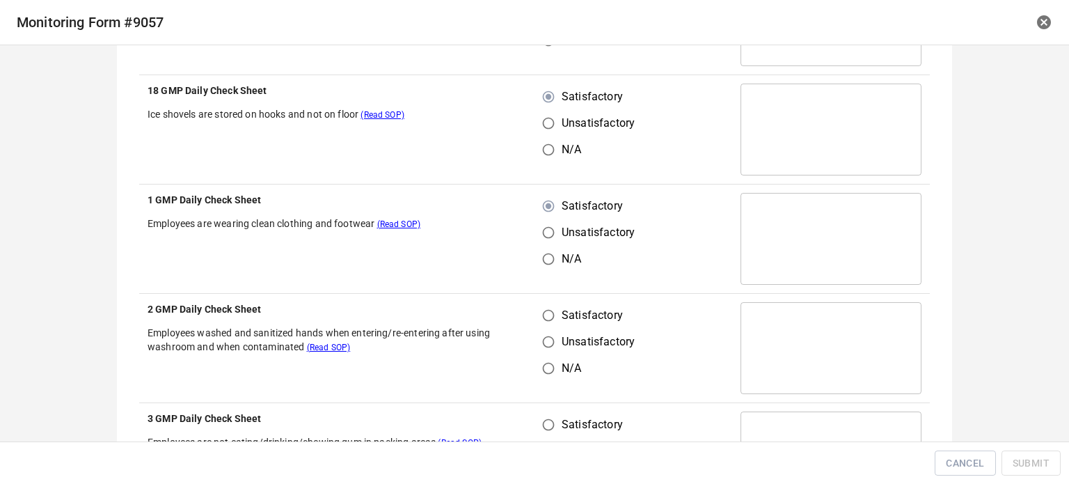
scroll to position [1114, 0]
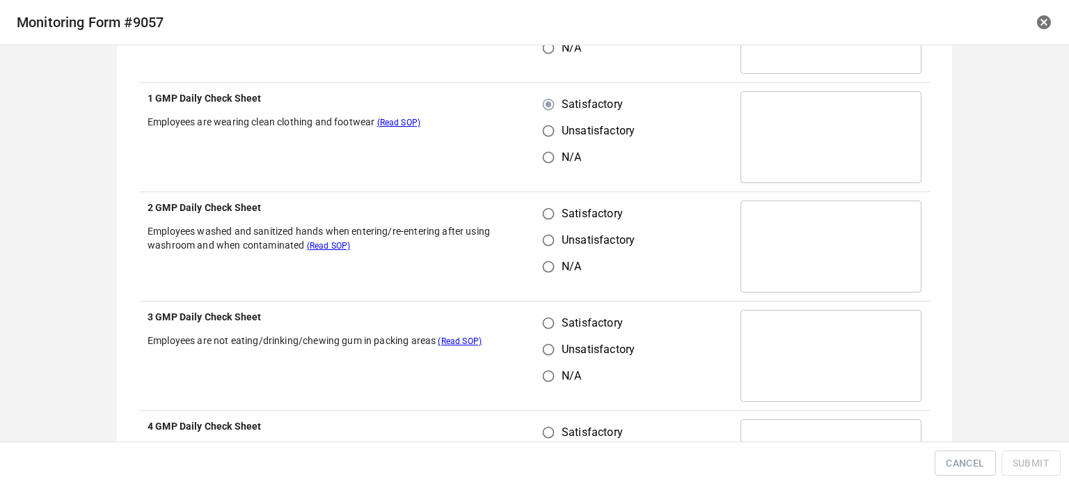
drag, startPoint x: 549, startPoint y: 197, endPoint x: 547, endPoint y: 290, distance: 93.3
click at [549, 198] on td "Satisfactory Unsatisfactory N/A" at bounding box center [634, 246] width 198 height 109
click at [543, 211] on input "Satisfactory" at bounding box center [548, 213] width 26 height 26
radio input "true"
drag, startPoint x: 546, startPoint y: 316, endPoint x: 617, endPoint y: 298, distance: 72.6
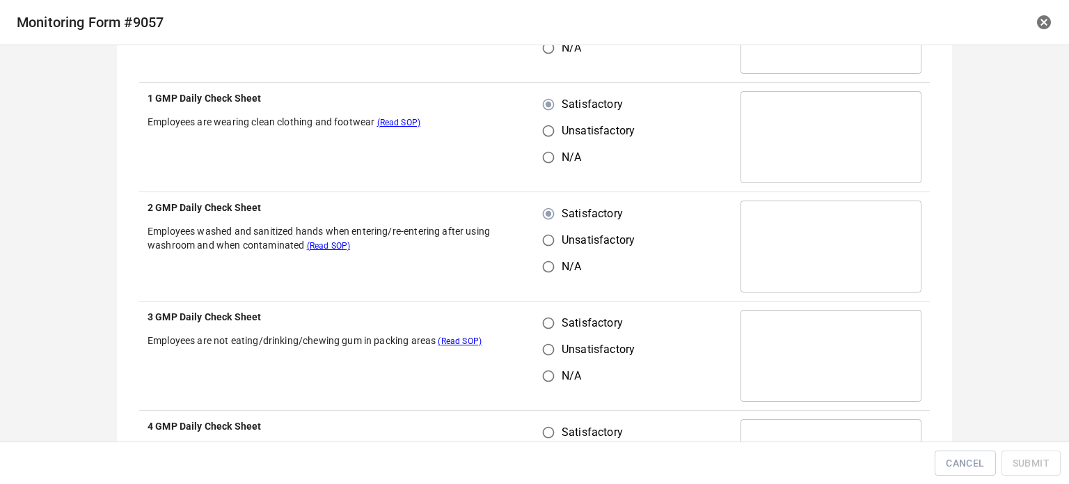
click at [551, 318] on input "Satisfactory" at bounding box center [548, 323] width 26 height 26
radio input "true"
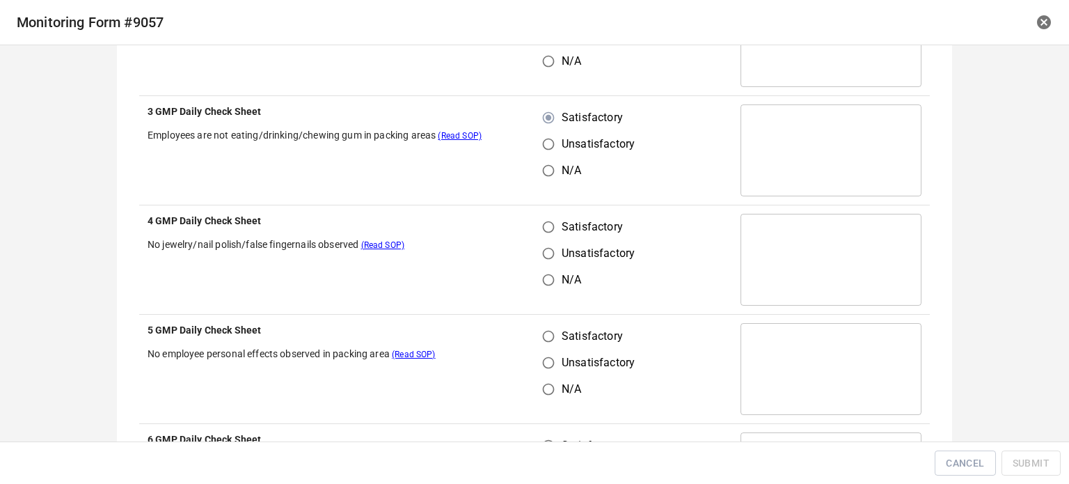
scroll to position [1323, 0]
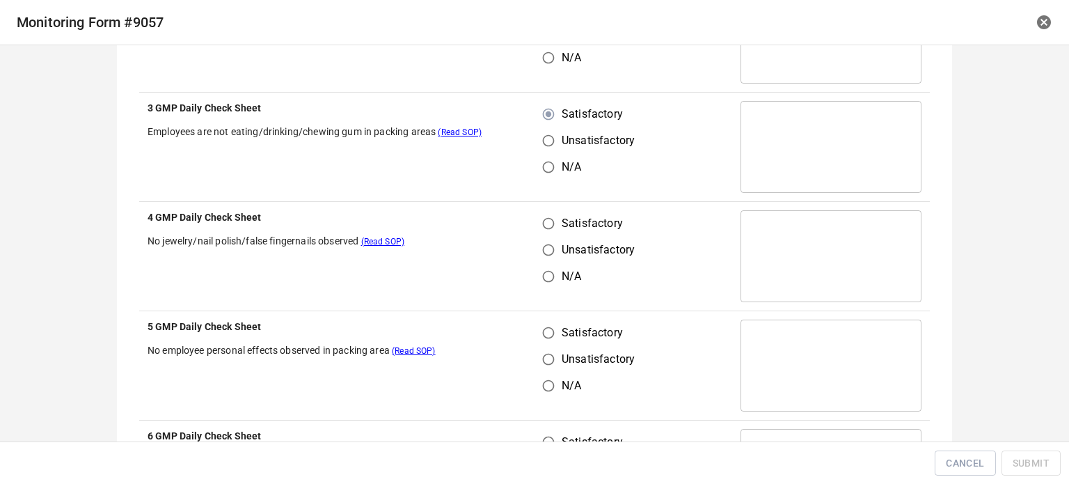
drag, startPoint x: 535, startPoint y: 228, endPoint x: 543, endPoint y: 281, distance: 53.5
click at [537, 228] on input "Satisfactory" at bounding box center [548, 223] width 26 height 26
radio input "true"
click at [549, 343] on input "Satisfactory" at bounding box center [548, 333] width 26 height 26
radio input "true"
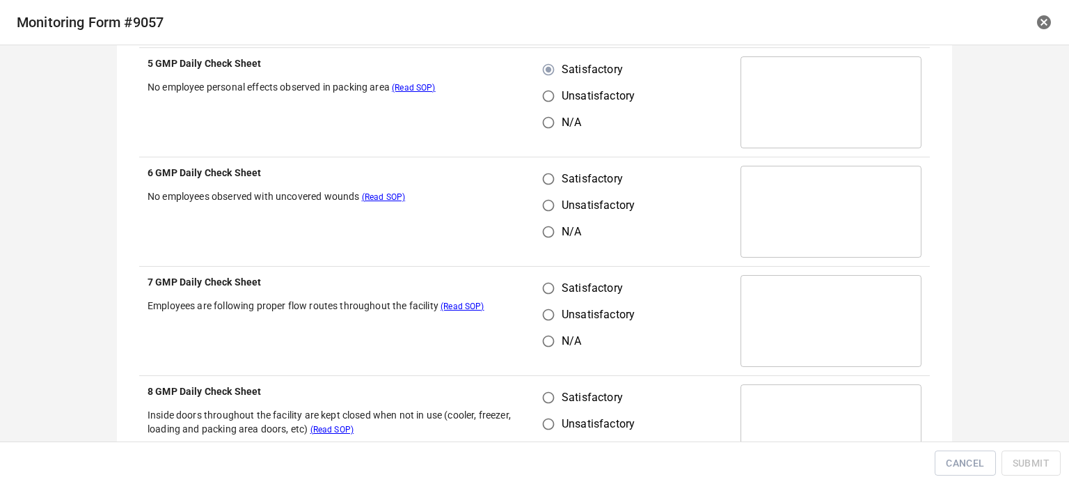
scroll to position [1601, 0]
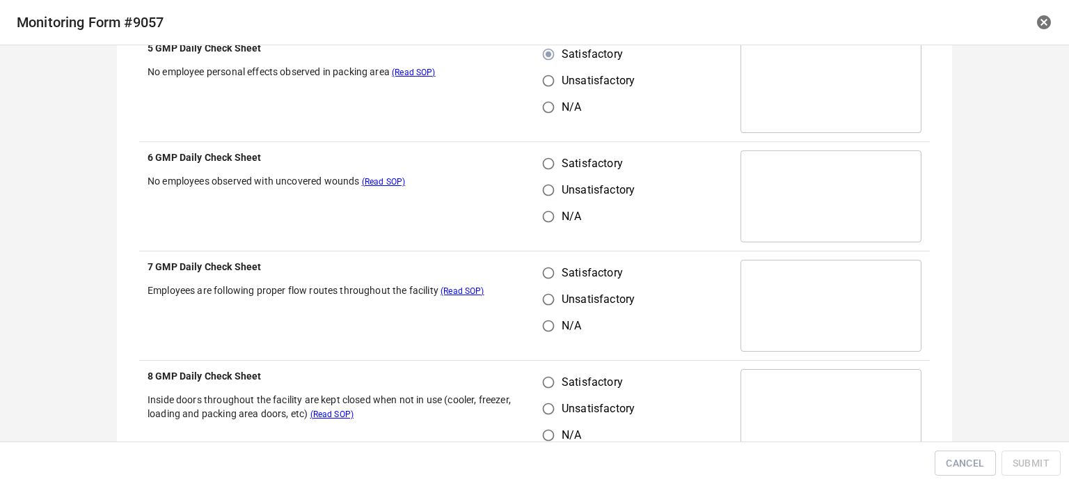
drag, startPoint x: 548, startPoint y: 156, endPoint x: 560, endPoint y: 258, distance: 103.0
click at [549, 158] on input "Satisfactory" at bounding box center [548, 163] width 26 height 26
radio input "true"
click at [553, 281] on input "Satisfactory" at bounding box center [548, 273] width 26 height 26
radio input "true"
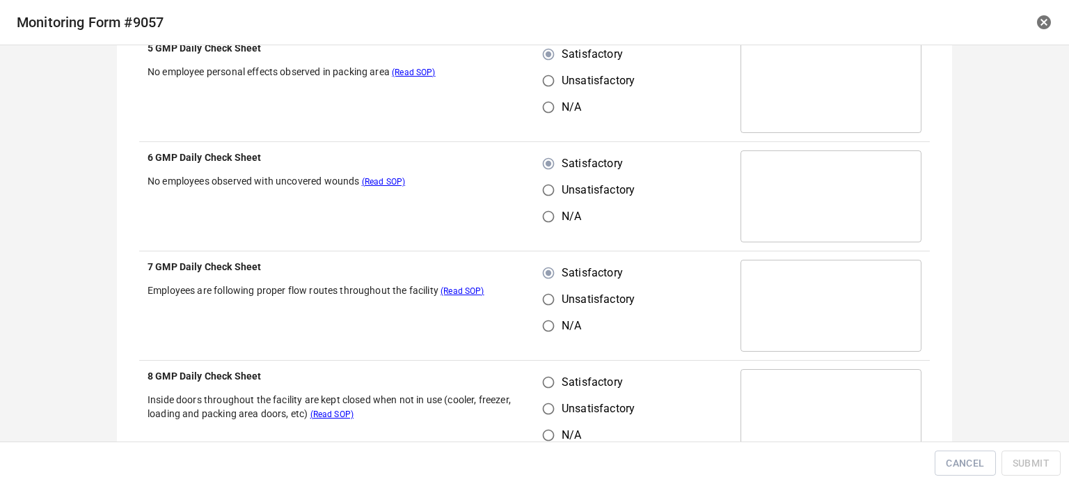
drag, startPoint x: 537, startPoint y: 393, endPoint x: 558, endPoint y: 392, distance: 20.2
click at [546, 395] on div "Satisfactory Unsatisfactory N/A" at bounding box center [594, 408] width 103 height 79
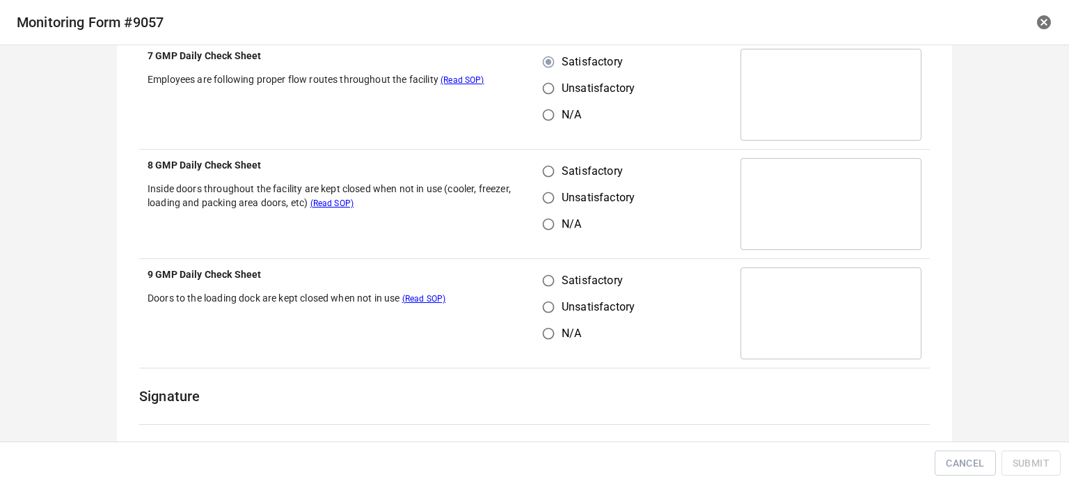
scroll to position [1879, 0]
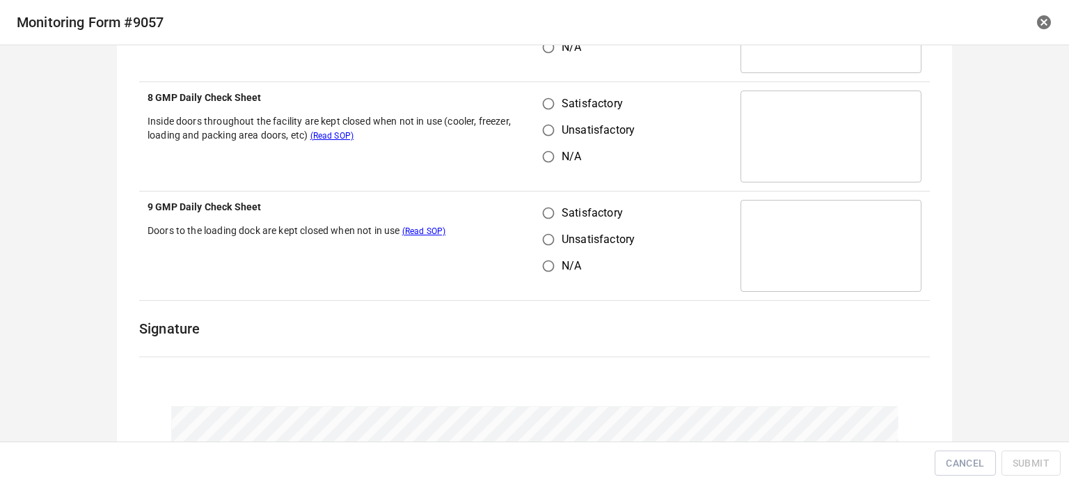
drag, startPoint x: 542, startPoint y: 101, endPoint x: 549, endPoint y: 219, distance: 117.8
click at [541, 101] on input "Satisfactory" at bounding box center [548, 103] width 26 height 26
radio input "true"
click at [549, 226] on input "Unsatisfactory" at bounding box center [548, 239] width 26 height 26
radio input "true"
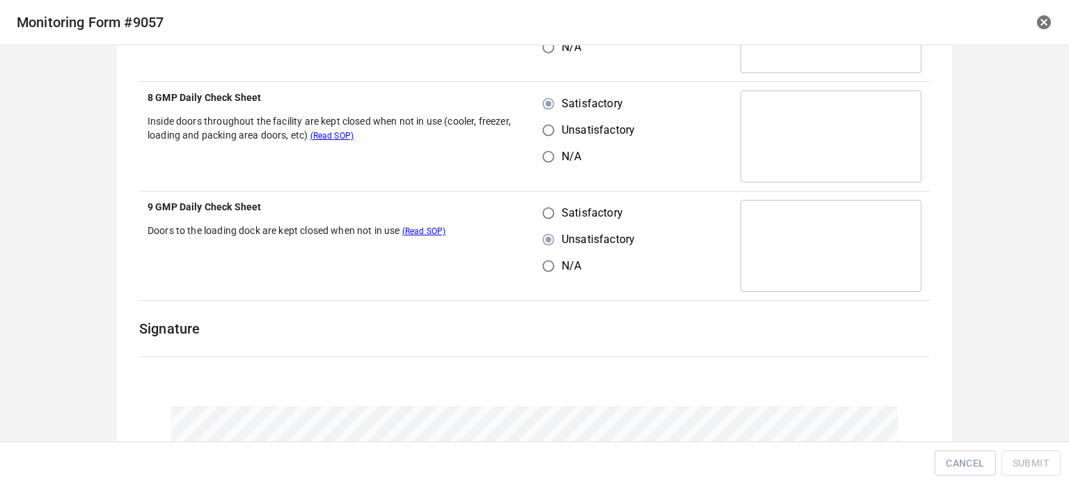
click at [552, 201] on input "Satisfactory" at bounding box center [548, 213] width 26 height 26
radio input "true"
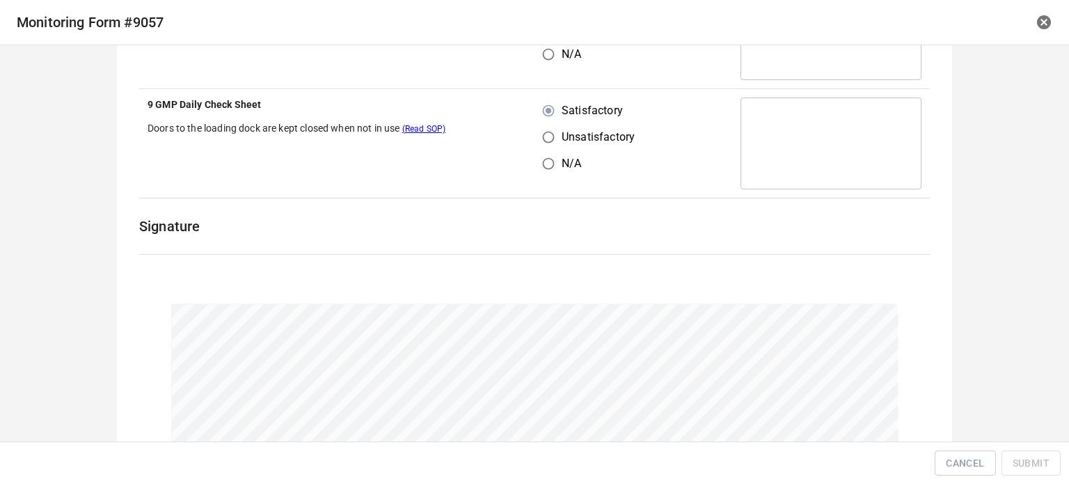
scroll to position [2067, 0]
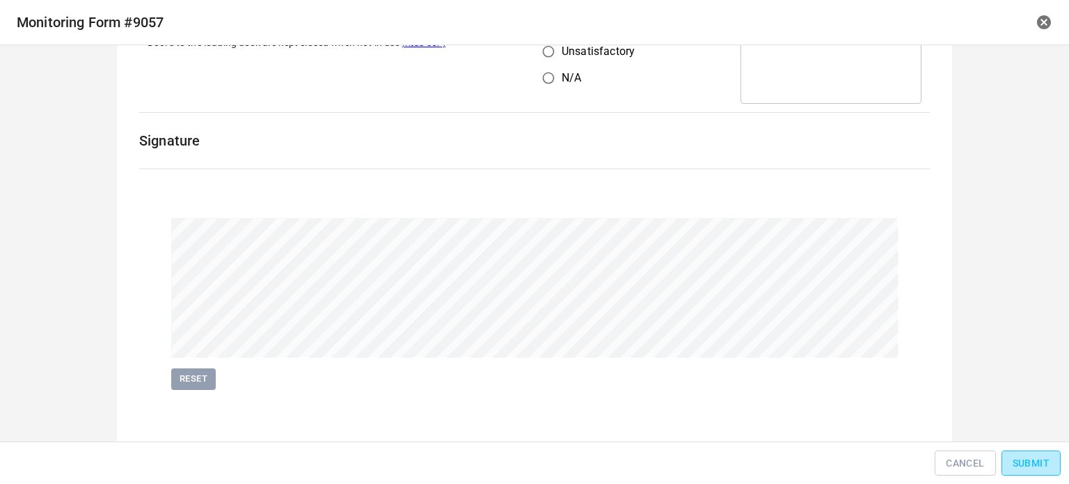
click at [1045, 468] on span "Submit" at bounding box center [1031, 463] width 37 height 17
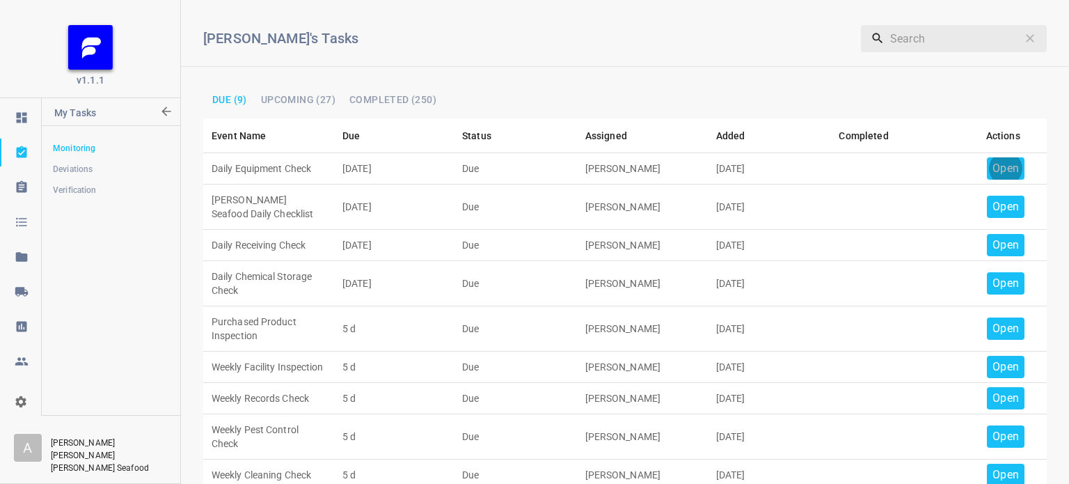
click at [993, 166] on p "Open" at bounding box center [1006, 168] width 26 height 17
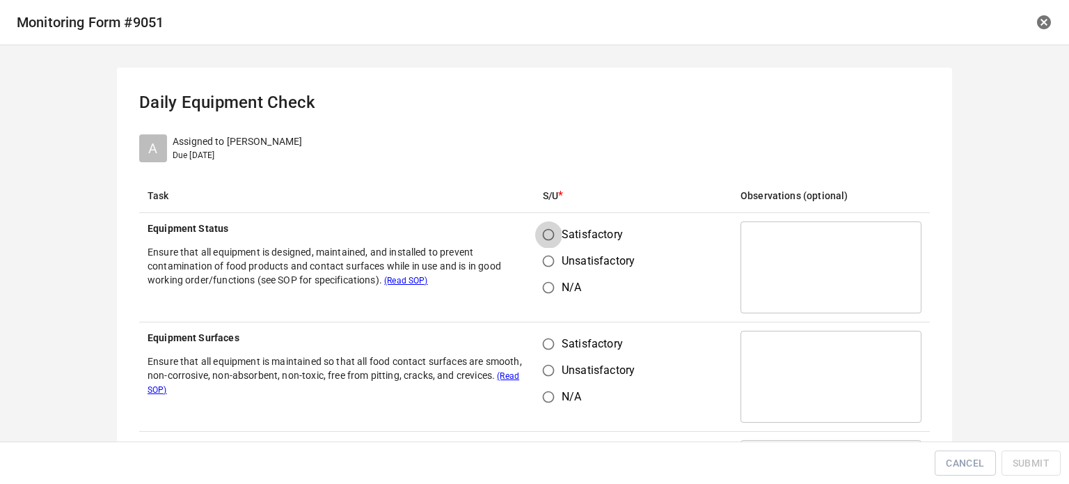
click at [535, 238] on input "Satisfactory" at bounding box center [548, 234] width 26 height 26
radio input "true"
click at [546, 347] on input "Satisfactory" at bounding box center [548, 344] width 26 height 26
radio input "true"
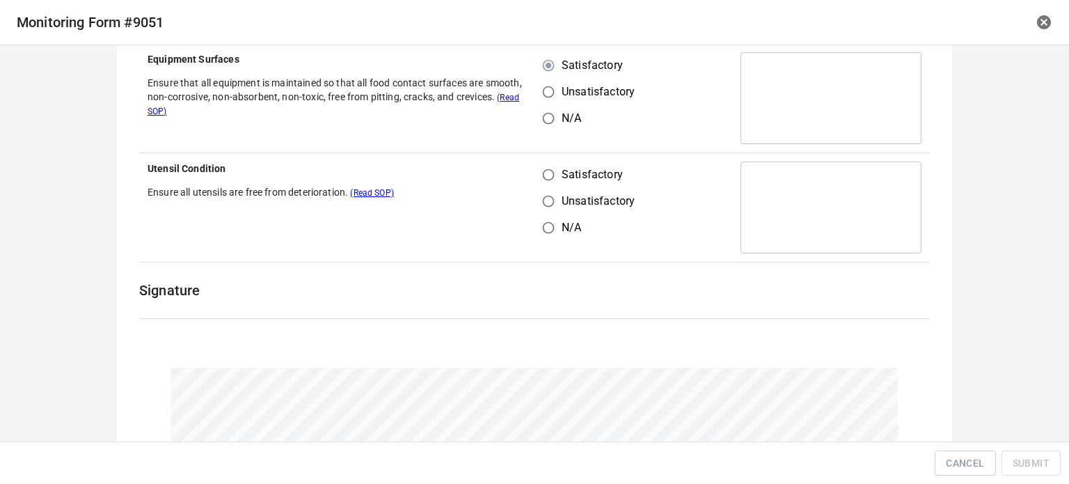
click at [539, 184] on input "Satisfactory" at bounding box center [548, 174] width 26 height 26
radio input "true"
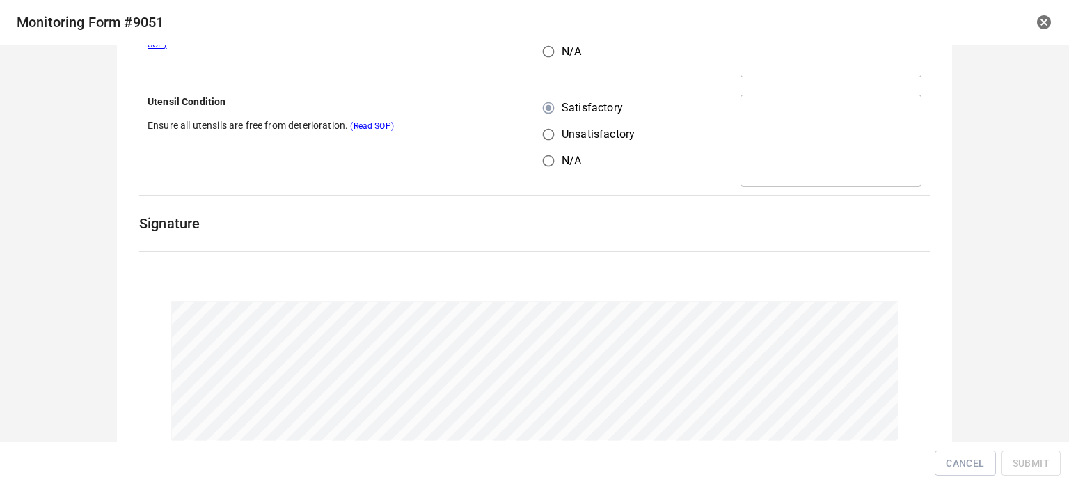
scroll to position [430, 0]
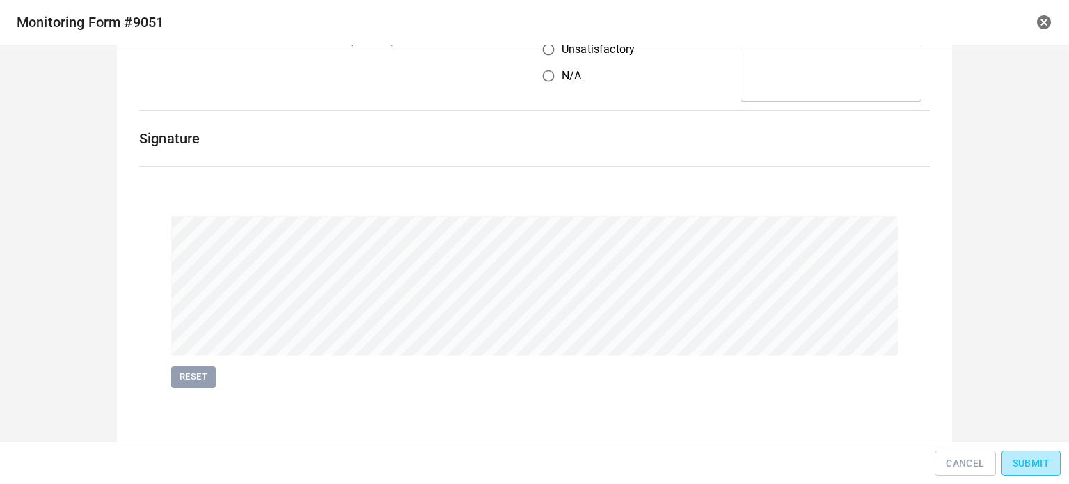
click at [1032, 461] on span "Submit" at bounding box center [1031, 463] width 37 height 17
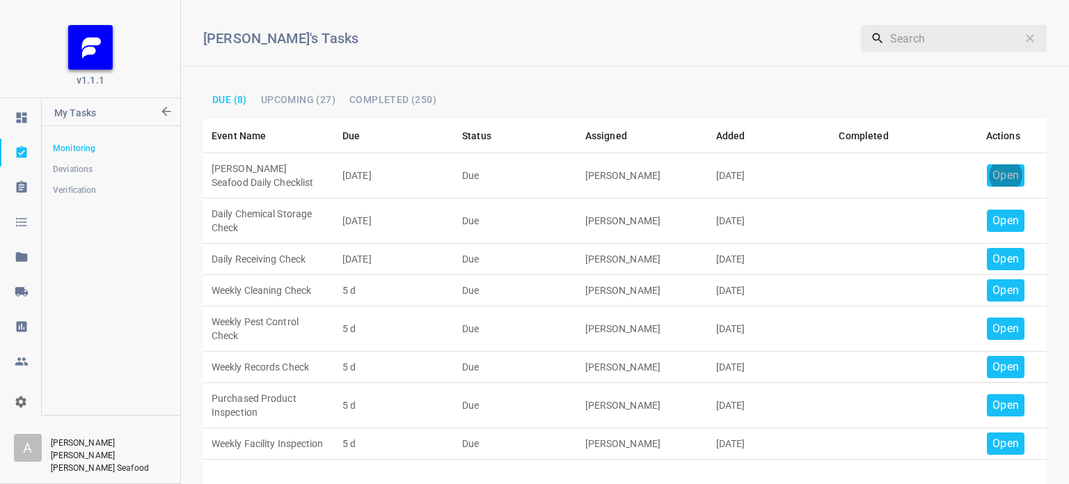
click at [999, 164] on div "Open" at bounding box center [1006, 175] width 38 height 22
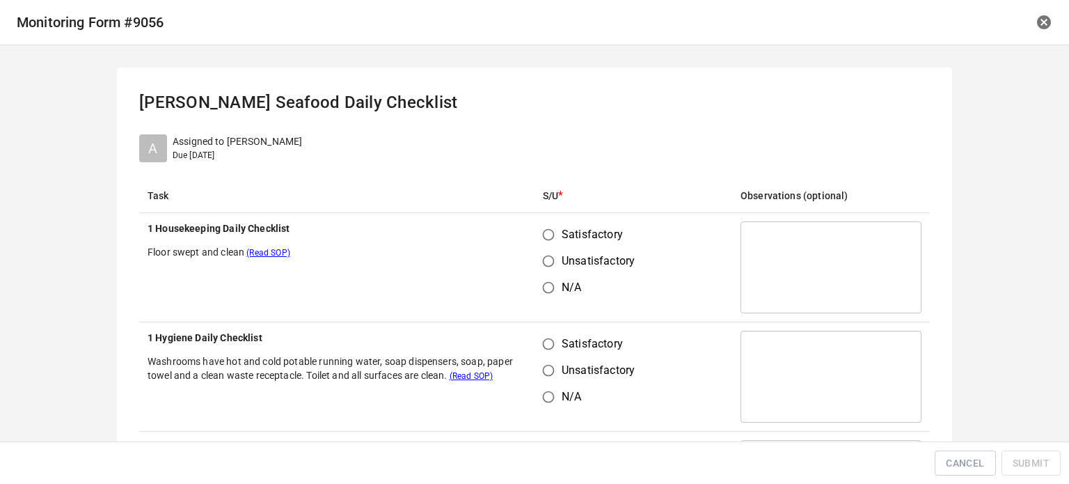
click at [535, 229] on input "Satisfactory" at bounding box center [548, 234] width 26 height 26
radio input "true"
drag, startPoint x: 544, startPoint y: 345, endPoint x: 567, endPoint y: 350, distance: 23.6
click at [556, 349] on input "Satisfactory" at bounding box center [548, 344] width 26 height 26
radio input "true"
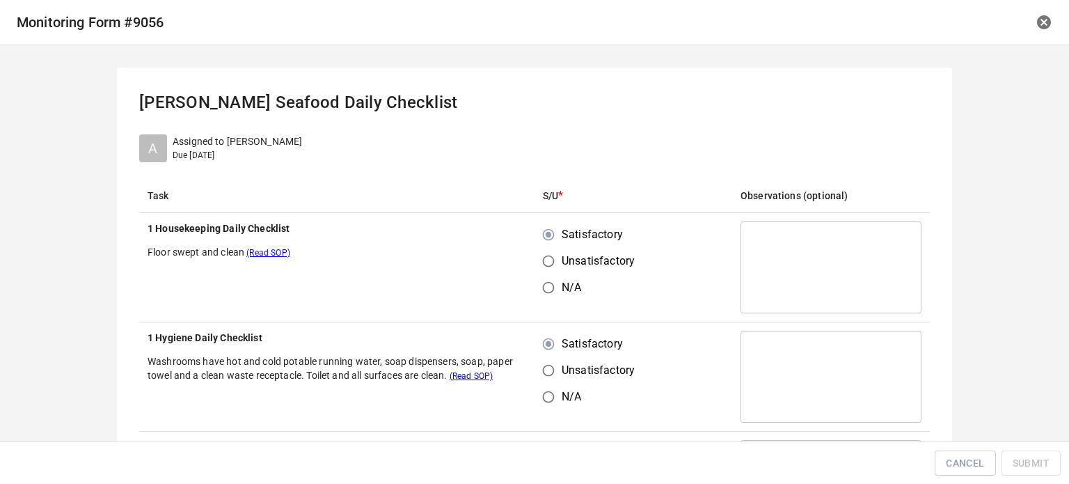
scroll to position [209, 0]
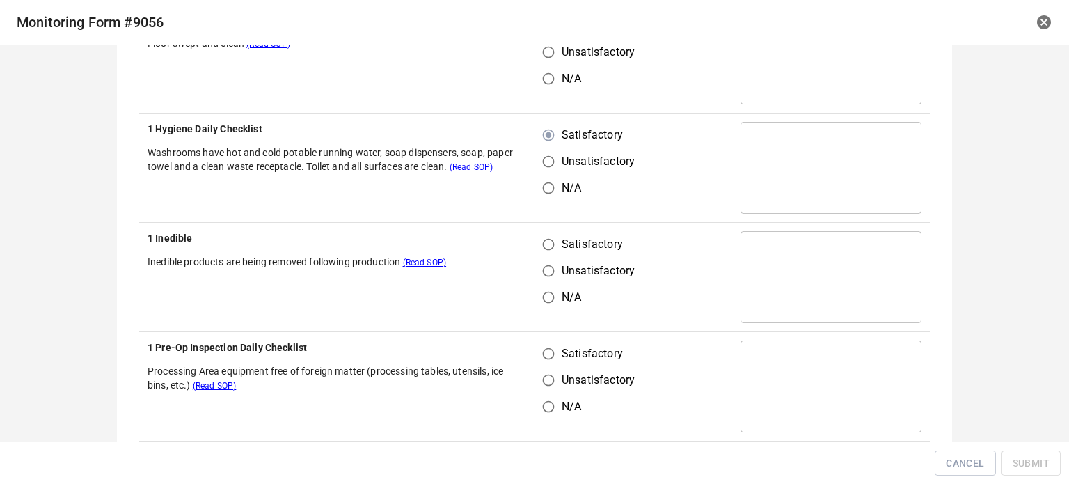
click at [537, 239] on input "Satisfactory" at bounding box center [548, 244] width 26 height 26
radio input "true"
drag, startPoint x: 544, startPoint y: 356, endPoint x: 568, endPoint y: 356, distance: 24.4
click at [555, 356] on input "Satisfactory" at bounding box center [548, 353] width 26 height 26
radio input "true"
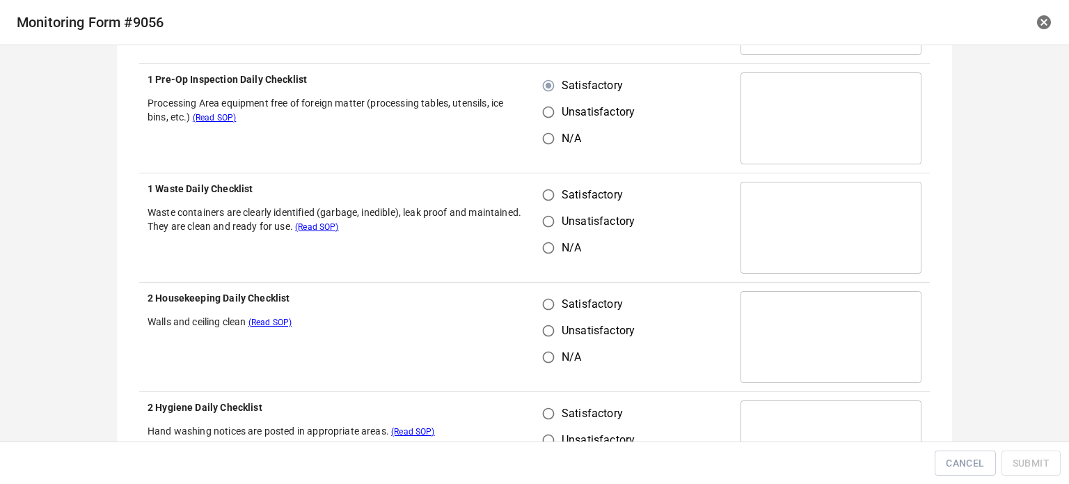
scroll to position [487, 0]
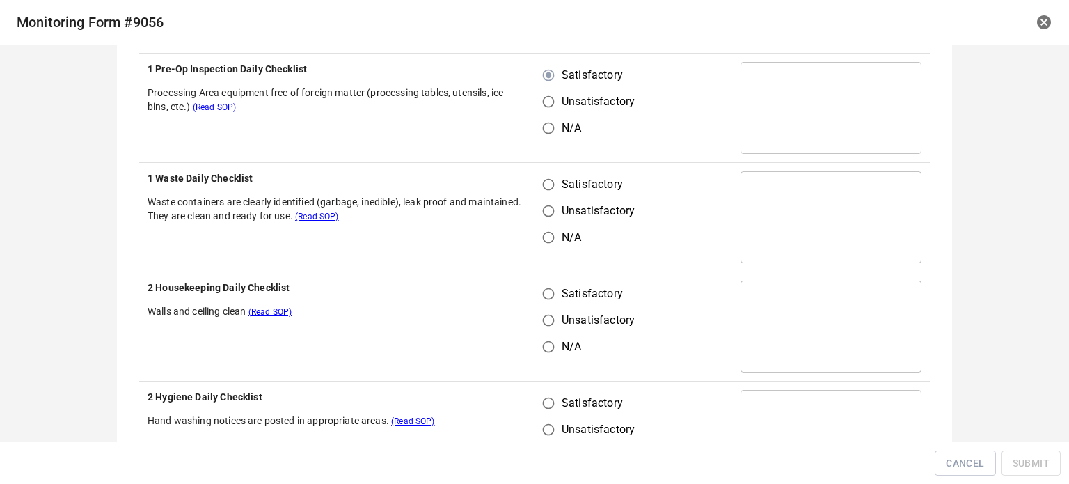
drag, startPoint x: 554, startPoint y: 178, endPoint x: 550, endPoint y: 219, distance: 41.3
click at [554, 183] on input "Satisfactory" at bounding box center [548, 184] width 26 height 26
radio input "true"
drag, startPoint x: 548, startPoint y: 294, endPoint x: 608, endPoint y: 255, distance: 71.8
click at [551, 294] on input "Satisfactory" at bounding box center [548, 294] width 26 height 26
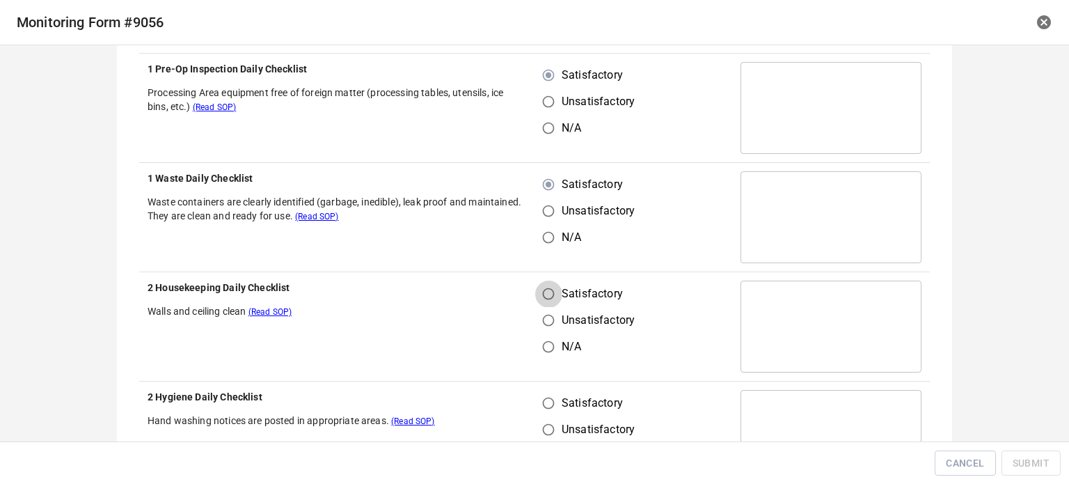
radio input "true"
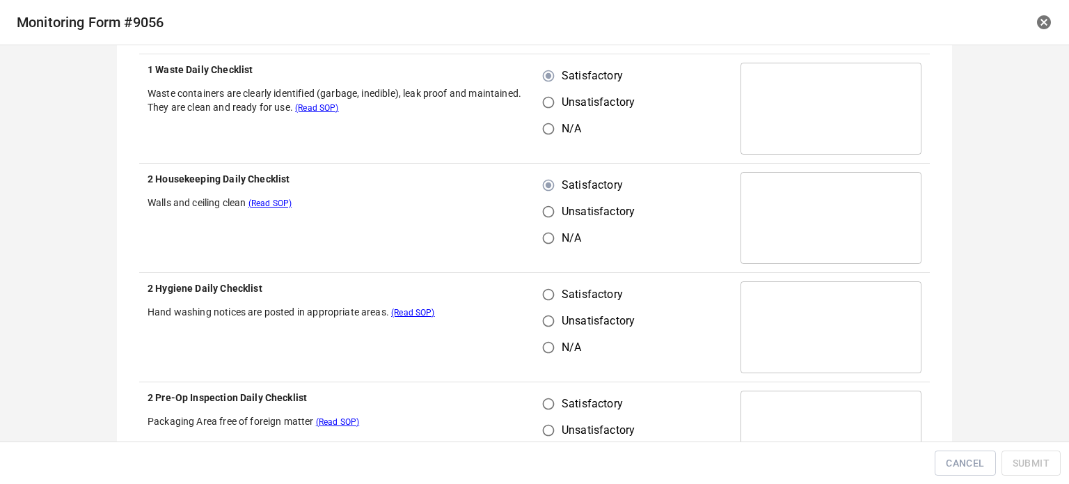
scroll to position [696, 0]
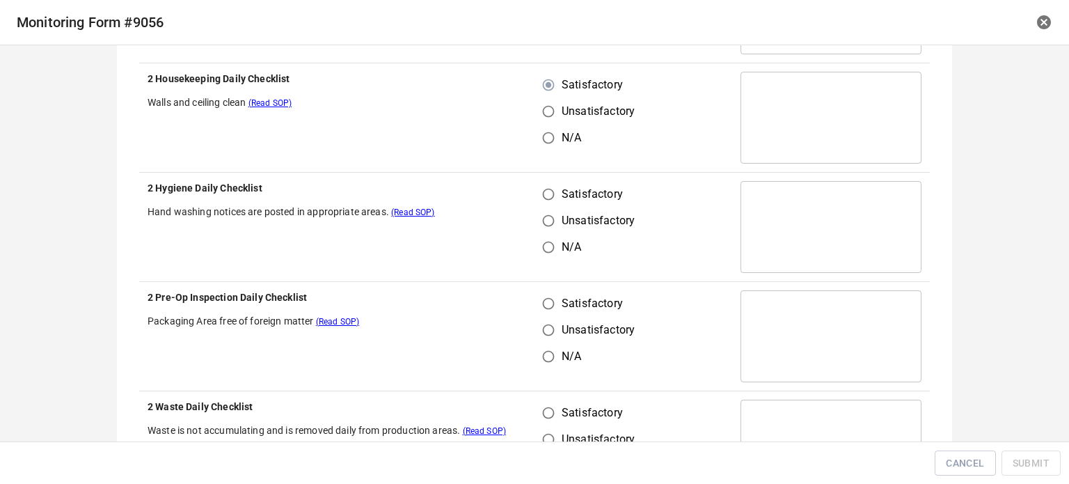
drag, startPoint x: 553, startPoint y: 178, endPoint x: 544, endPoint y: 205, distance: 28.4
click at [551, 183] on td "Satisfactory Unsatisfactory N/A" at bounding box center [634, 227] width 198 height 109
drag, startPoint x: 535, startPoint y: 184, endPoint x: 539, endPoint y: 197, distance: 13.9
click at [537, 191] on input "Satisfactory" at bounding box center [548, 194] width 26 height 26
radio input "true"
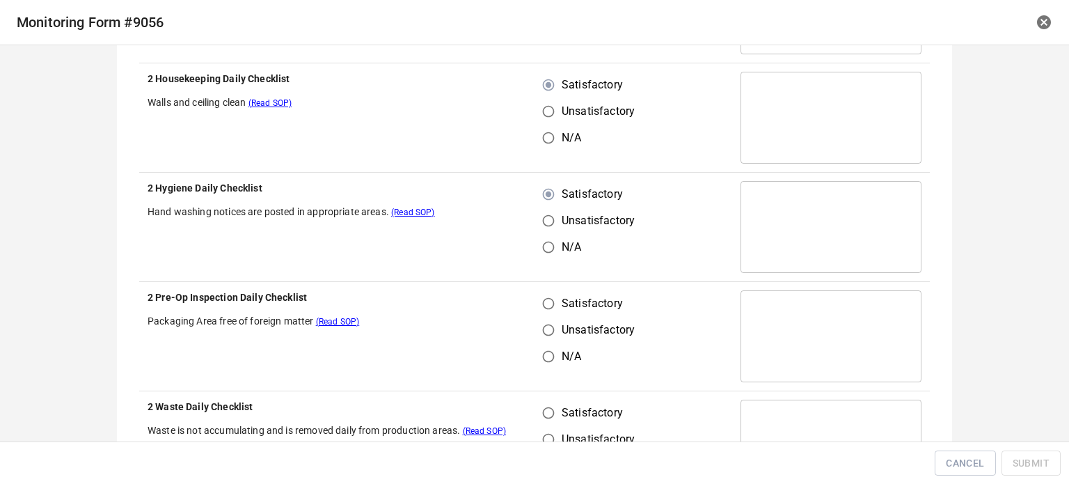
drag, startPoint x: 543, startPoint y: 310, endPoint x: 576, endPoint y: 317, distance: 34.0
click at [545, 311] on input "Satisfactory" at bounding box center [548, 303] width 26 height 26
radio input "true"
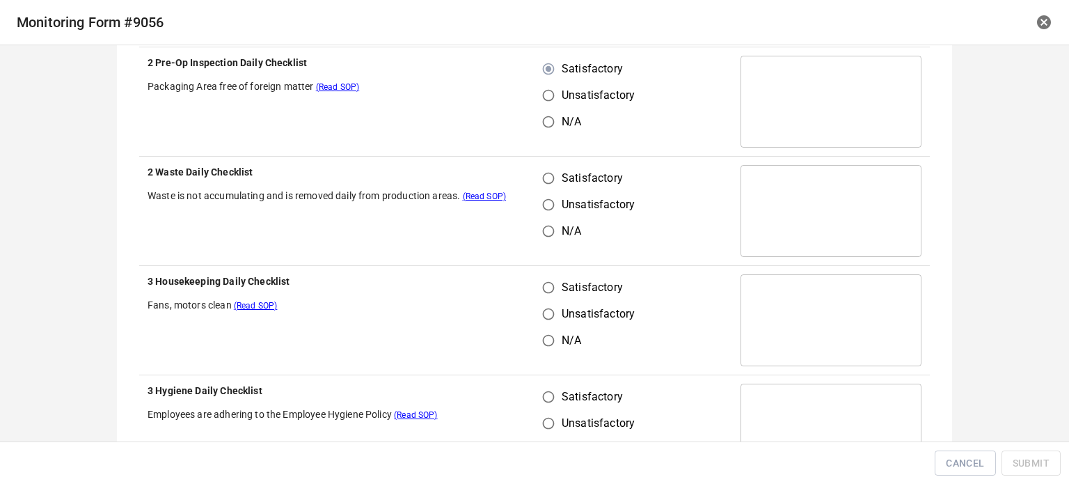
scroll to position [975, 0]
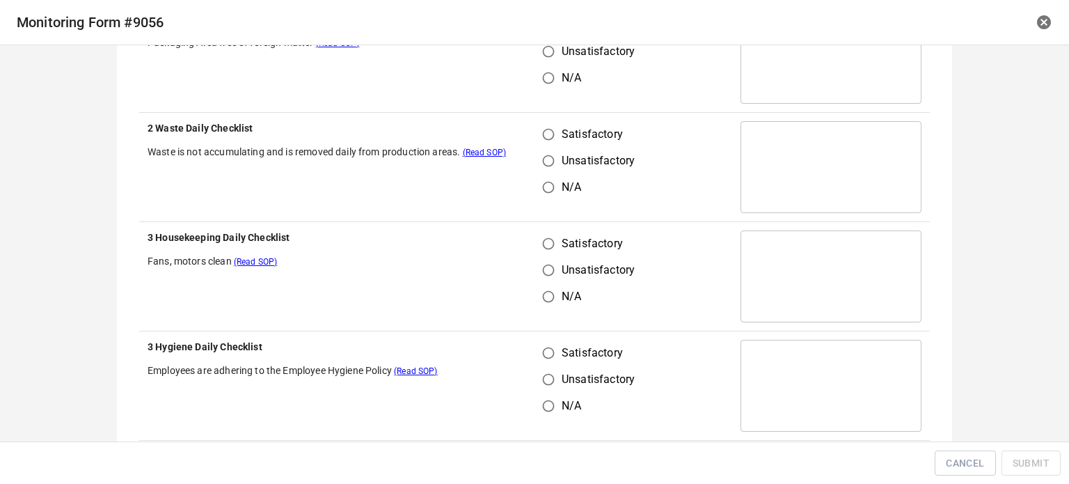
click at [548, 128] on input "Satisfactory" at bounding box center [548, 134] width 26 height 26
radio input "true"
drag, startPoint x: 544, startPoint y: 226, endPoint x: 555, endPoint y: 231, distance: 12.2
click at [548, 228] on td "Satisfactory Unsatisfactory N/A" at bounding box center [634, 276] width 198 height 109
drag, startPoint x: 543, startPoint y: 232, endPoint x: 556, endPoint y: 250, distance: 21.9
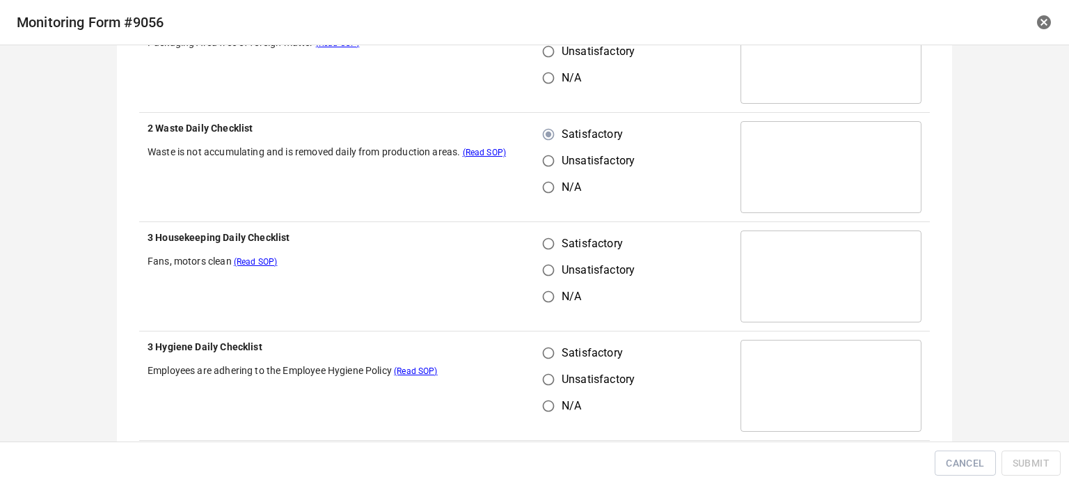
click at [546, 237] on td "Satisfactory Unsatisfactory N/A" at bounding box center [634, 276] width 198 height 109
click at [554, 254] on input "Satisfactory" at bounding box center [548, 243] width 26 height 26
radio input "true"
drag, startPoint x: 543, startPoint y: 350, endPoint x: 609, endPoint y: 356, distance: 66.4
click at [546, 353] on input "Satisfactory" at bounding box center [548, 353] width 26 height 26
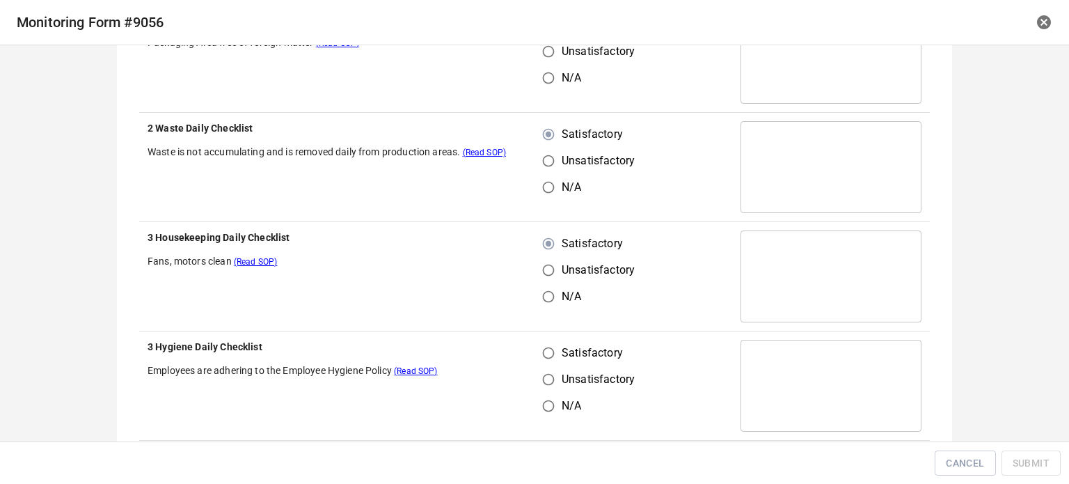
radio input "true"
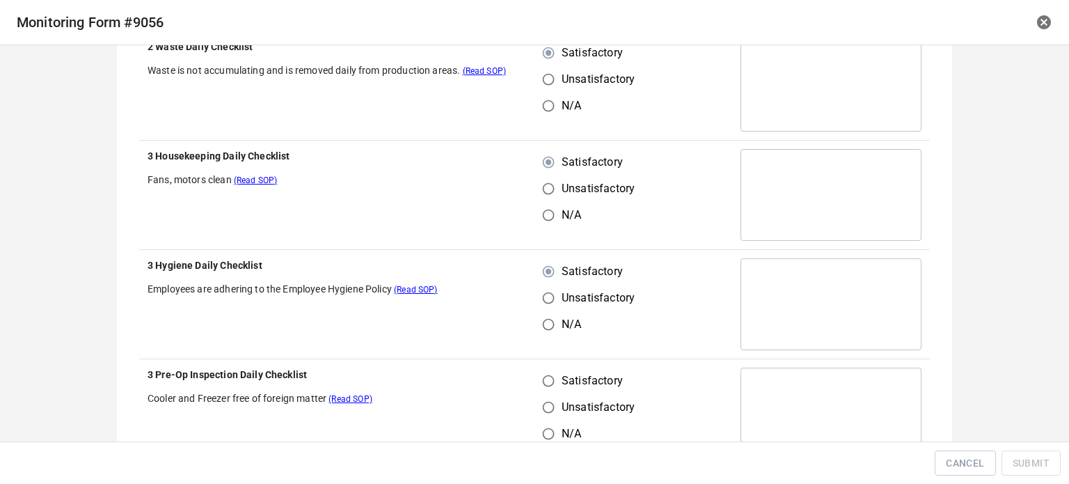
scroll to position [1253, 0]
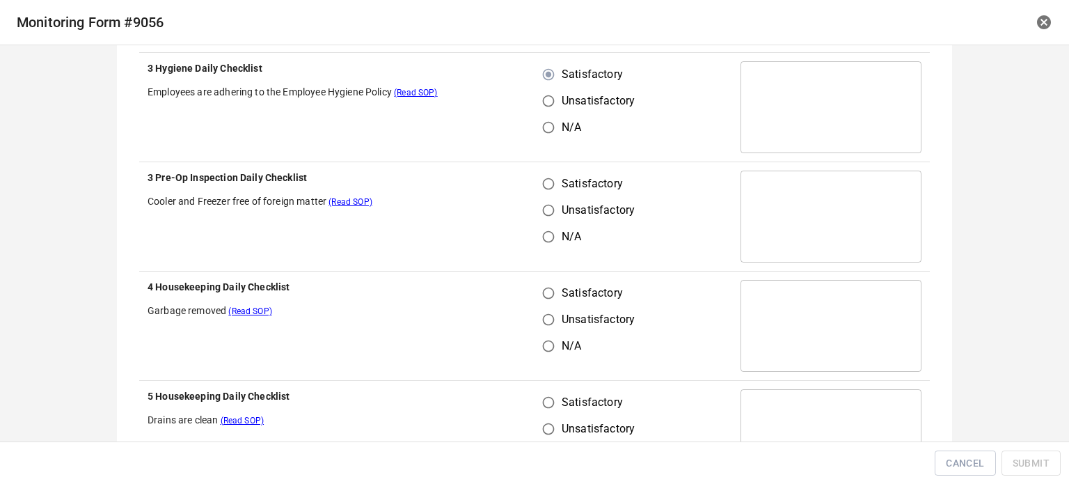
click at [535, 201] on input "Unsatisfactory" at bounding box center [548, 210] width 26 height 26
radio input "true"
click at [546, 182] on input "Satisfactory" at bounding box center [548, 184] width 26 height 26
radio input "true"
click at [560, 306] on div "Satisfactory Unsatisfactory N/A" at bounding box center [594, 319] width 103 height 79
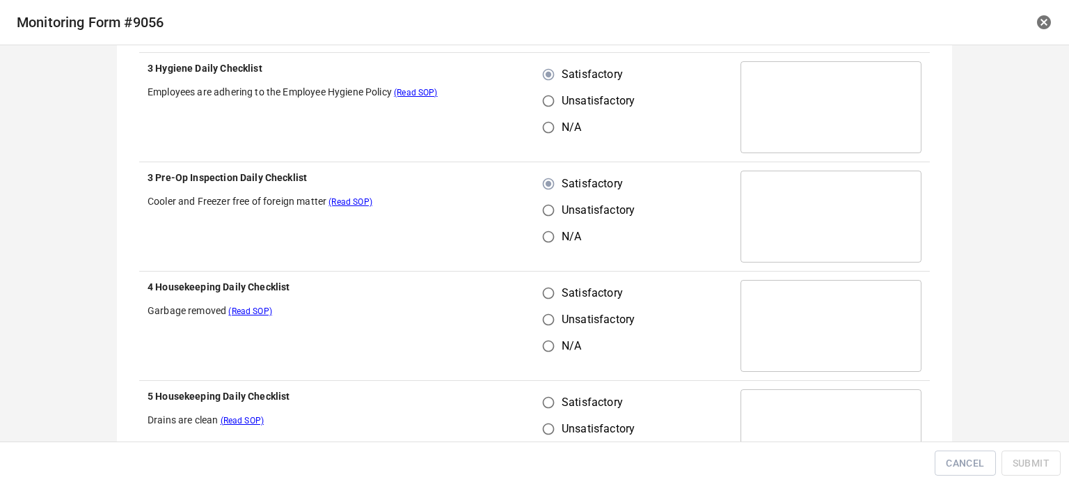
click at [535, 304] on input "Satisfactory" at bounding box center [548, 293] width 26 height 26
radio input "true"
drag, startPoint x: 544, startPoint y: 388, endPoint x: 563, endPoint y: 397, distance: 21.2
click at [548, 393] on input "Satisfactory" at bounding box center [548, 402] width 26 height 26
radio input "true"
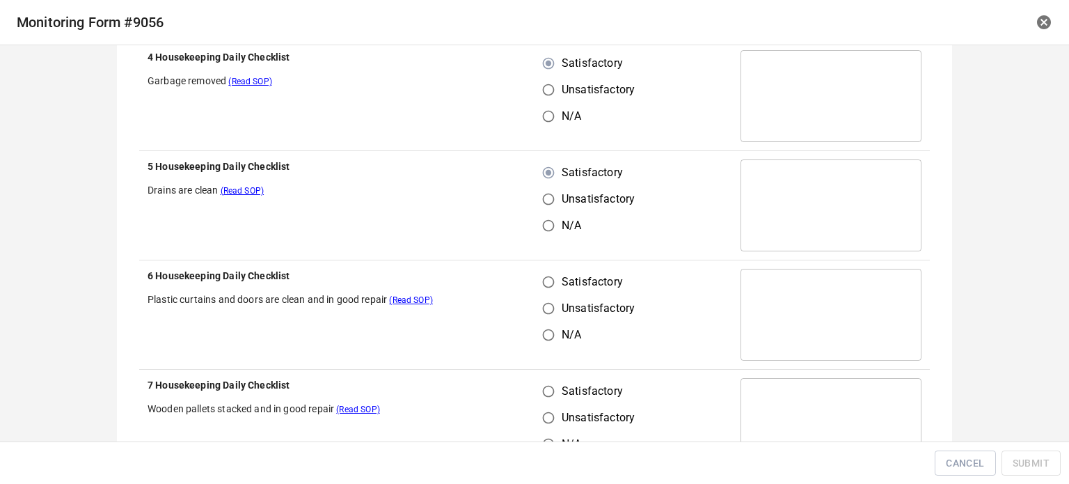
scroll to position [1531, 0]
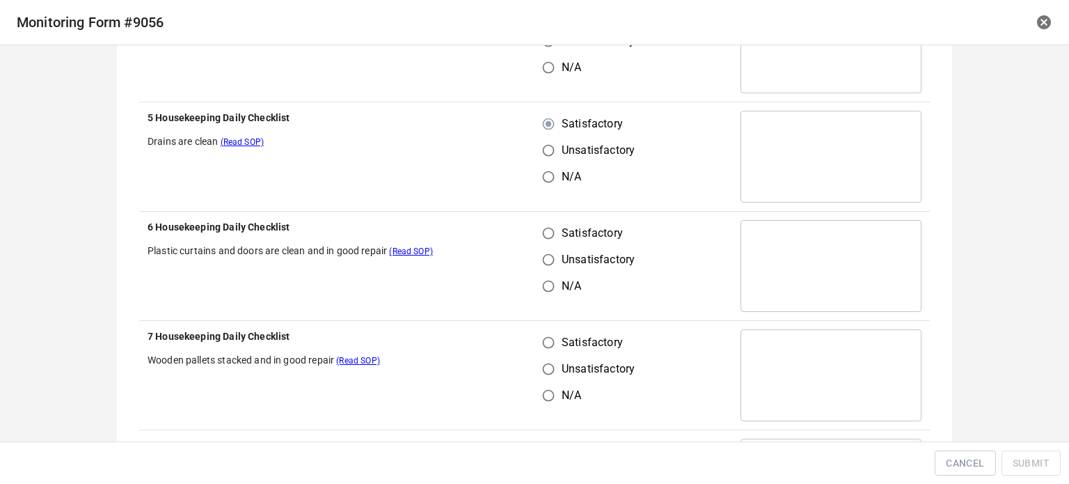
click at [535, 228] on input "Satisfactory" at bounding box center [548, 233] width 26 height 26
radio input "true"
click at [545, 344] on input "Satisfactory" at bounding box center [548, 342] width 26 height 26
radio input "true"
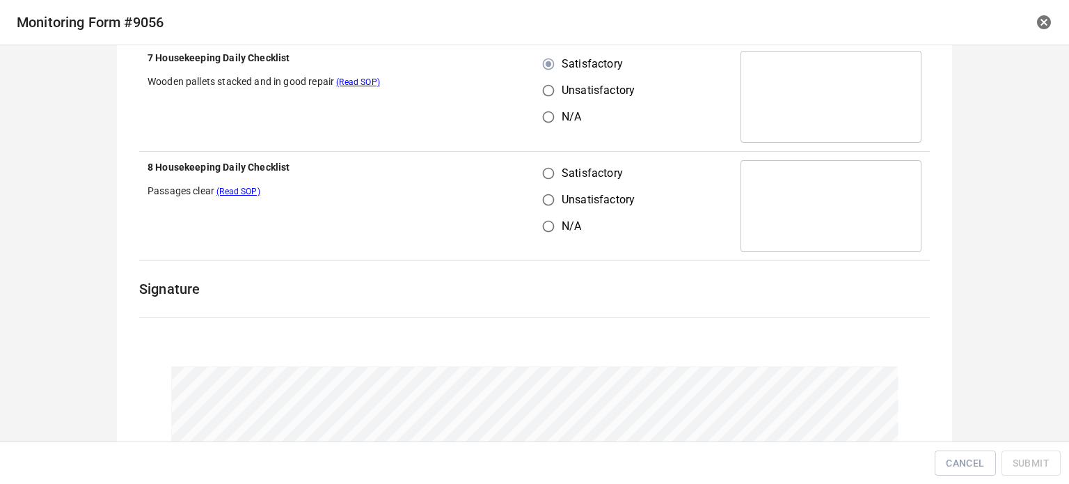
drag, startPoint x: 542, startPoint y: 168, endPoint x: 610, endPoint y: 198, distance: 74.8
click at [542, 168] on input "Satisfactory" at bounding box center [548, 173] width 26 height 26
radio input "true"
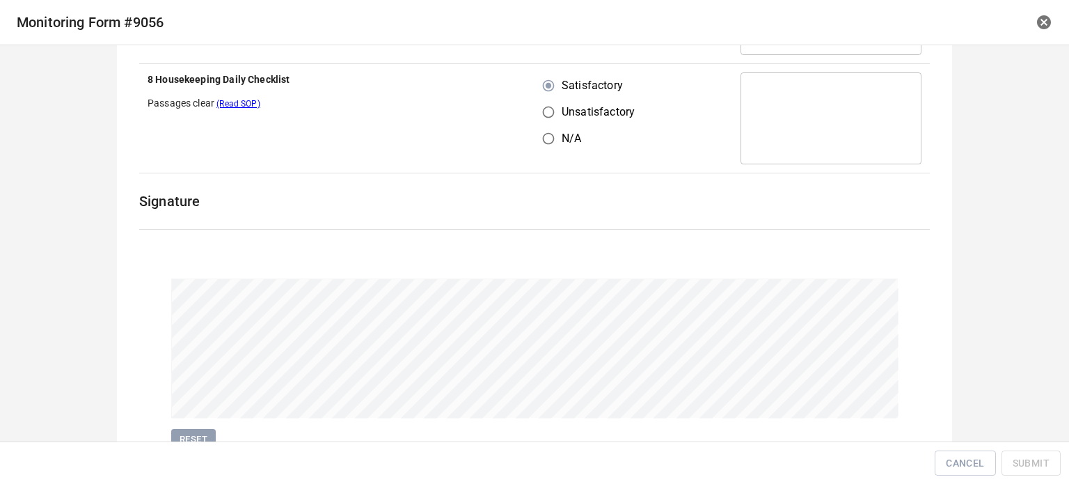
scroll to position [1958, 0]
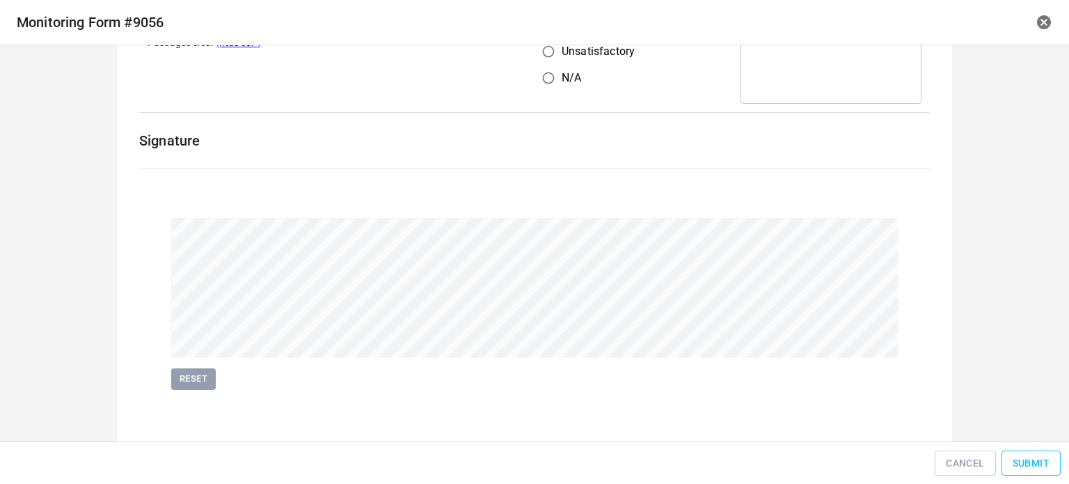
click at [1022, 463] on span "Submit" at bounding box center [1031, 463] width 37 height 17
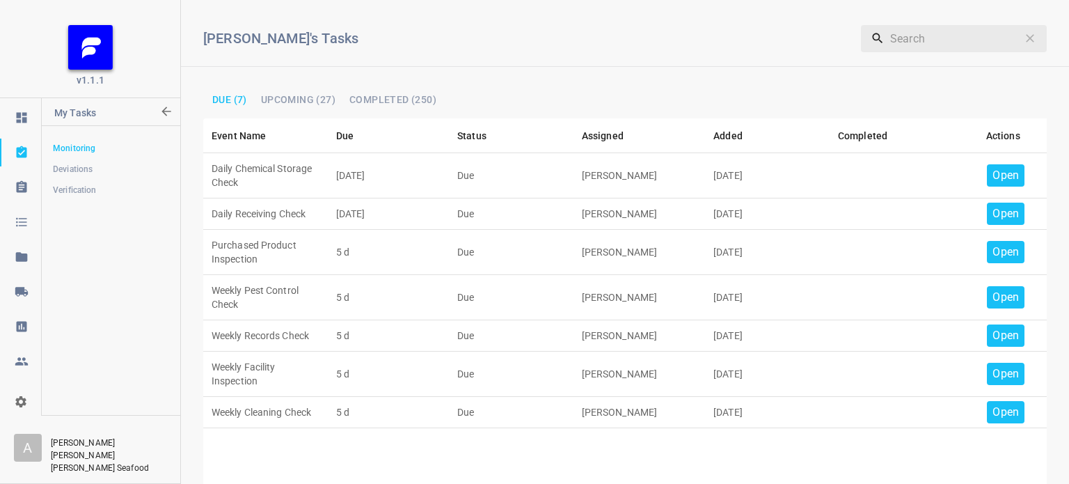
click at [998, 181] on p "Open" at bounding box center [1006, 175] width 26 height 17
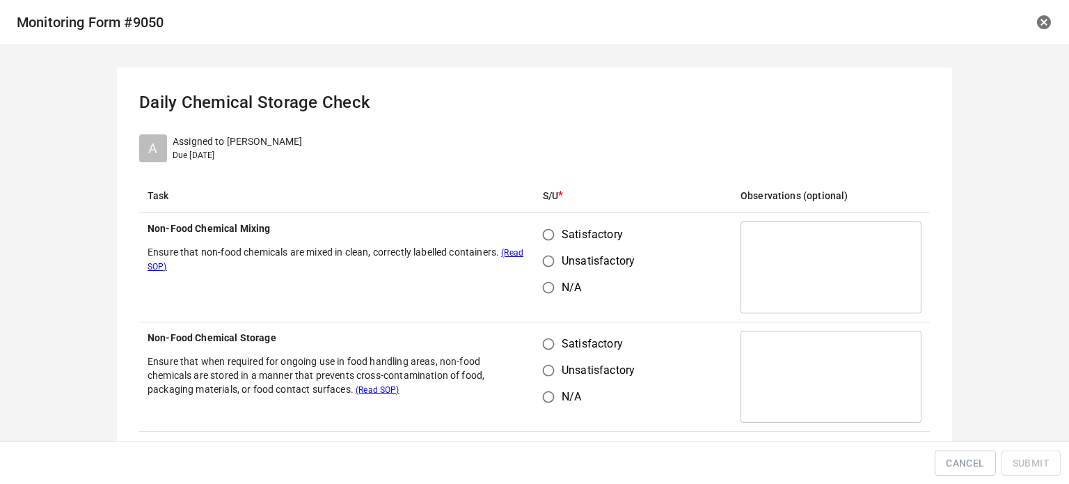
drag, startPoint x: 540, startPoint y: 239, endPoint x: 556, endPoint y: 298, distance: 61.3
click at [540, 239] on input "Satisfactory" at bounding box center [548, 234] width 26 height 26
radio input "true"
drag, startPoint x: 540, startPoint y: 365, endPoint x: 551, endPoint y: 352, distance: 16.9
click at [544, 362] on input "Unsatisfactory" at bounding box center [548, 370] width 26 height 26
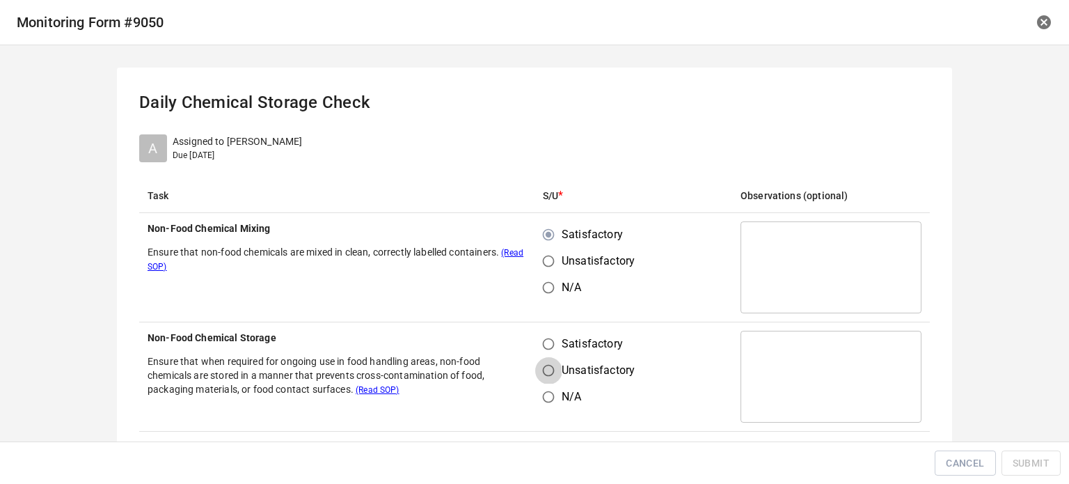
radio input "true"
drag, startPoint x: 544, startPoint y: 332, endPoint x: 617, endPoint y: 303, distance: 79.4
click at [558, 333] on label "Satisfactory" at bounding box center [585, 344] width 100 height 26
click at [558, 333] on input "Satisfactory" at bounding box center [548, 344] width 26 height 26
radio input "true"
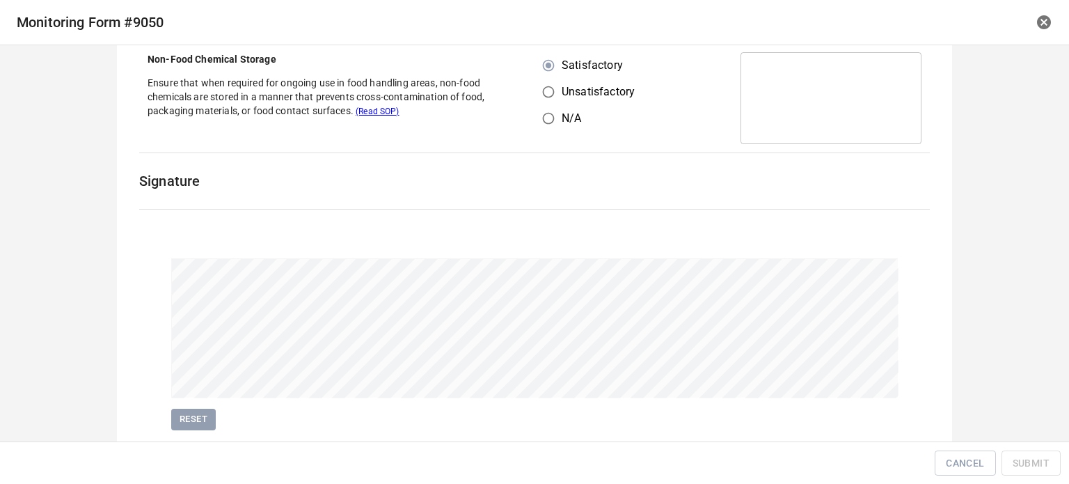
scroll to position [321, 0]
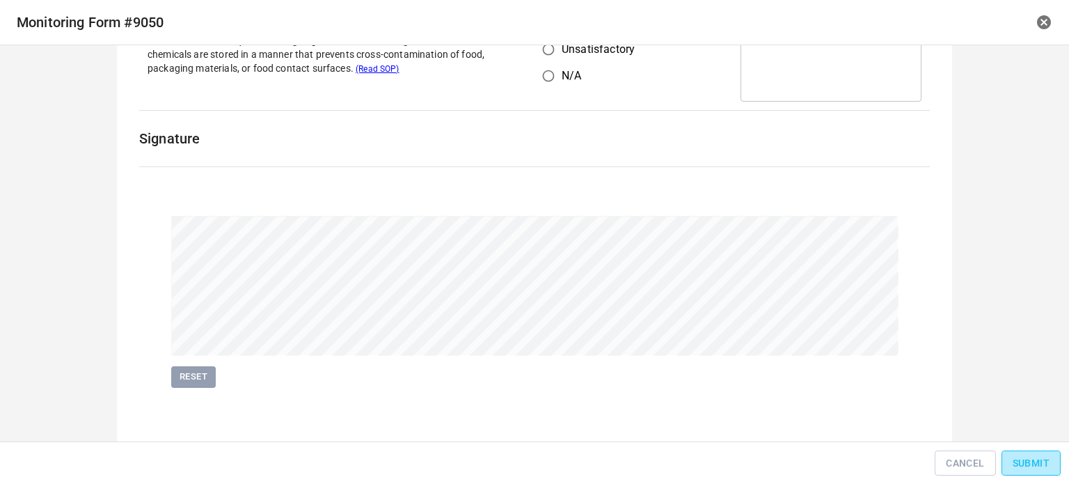
click at [1034, 453] on button "Submit" at bounding box center [1031, 463] width 59 height 26
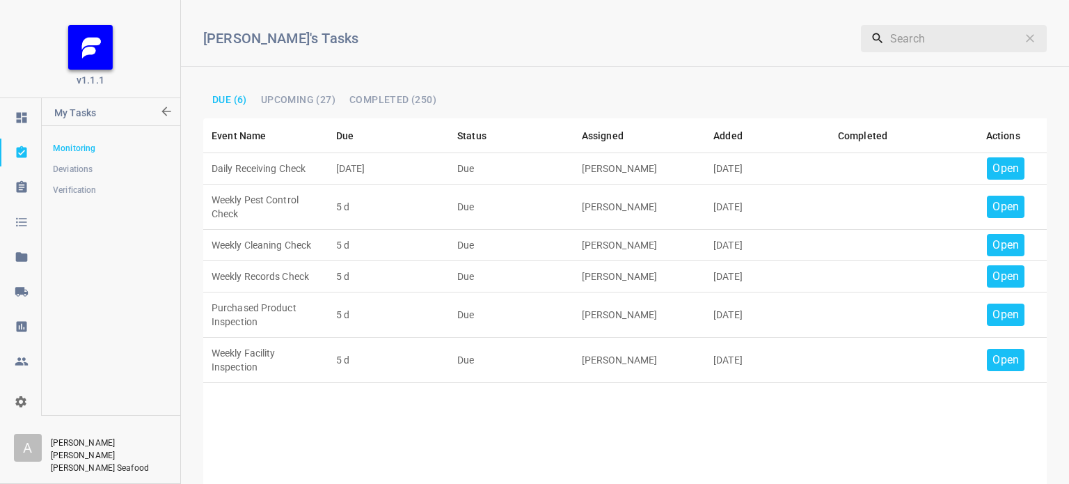
click at [993, 171] on p "Open" at bounding box center [1006, 168] width 26 height 17
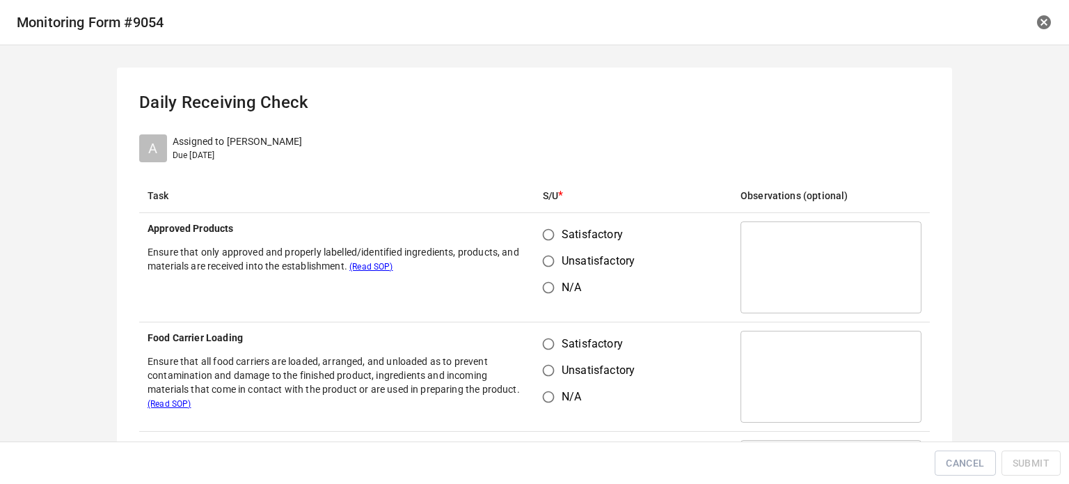
drag, startPoint x: 546, startPoint y: 227, endPoint x: 553, endPoint y: 290, distance: 63.1
click at [546, 228] on input "Satisfactory" at bounding box center [548, 234] width 26 height 26
radio input "true"
click at [545, 348] on input "Satisfactory" at bounding box center [548, 344] width 26 height 26
radio input "true"
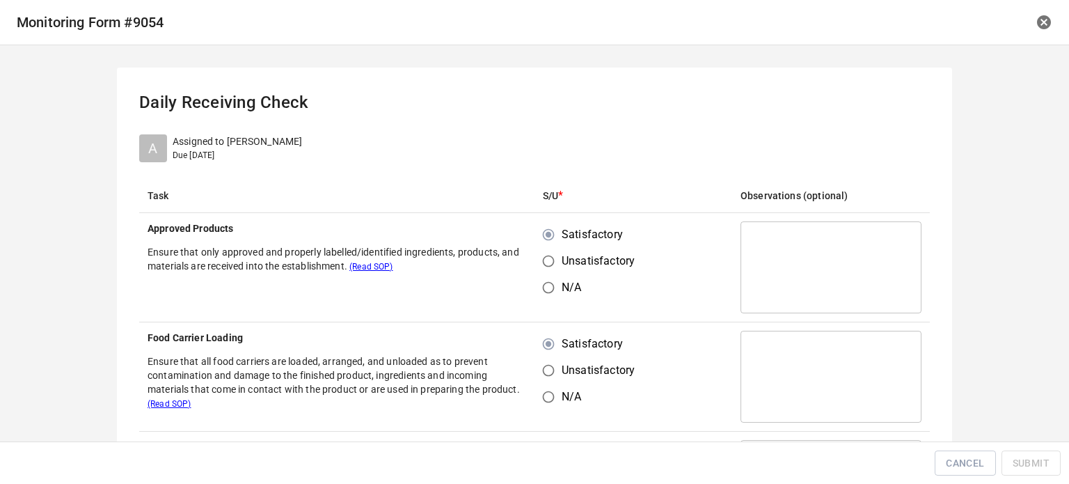
scroll to position [209, 0]
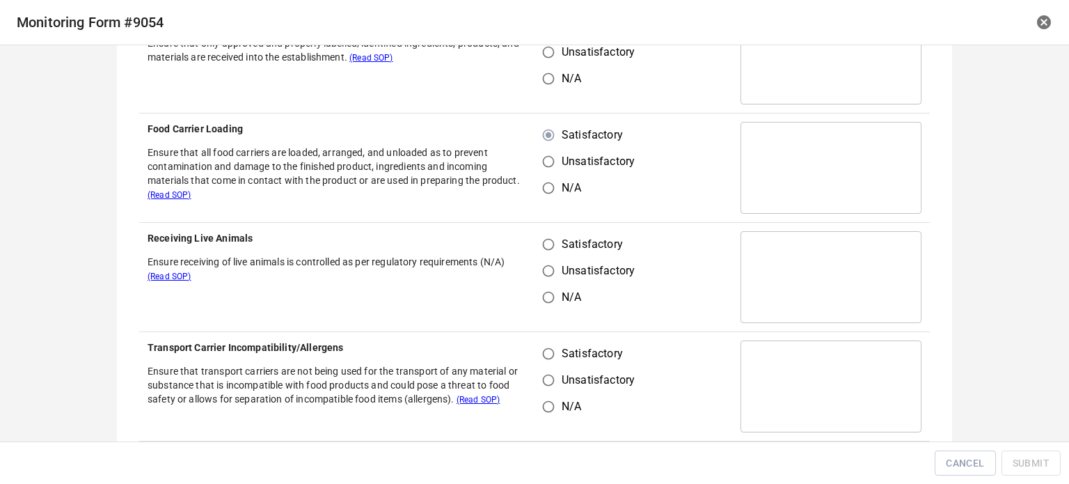
click at [553, 250] on input "Satisfactory" at bounding box center [548, 244] width 26 height 26
radio input "true"
drag, startPoint x: 540, startPoint y: 342, endPoint x: 579, endPoint y: 354, distance: 40.7
click at [545, 345] on input "Satisfactory" at bounding box center [548, 353] width 26 height 26
radio input "true"
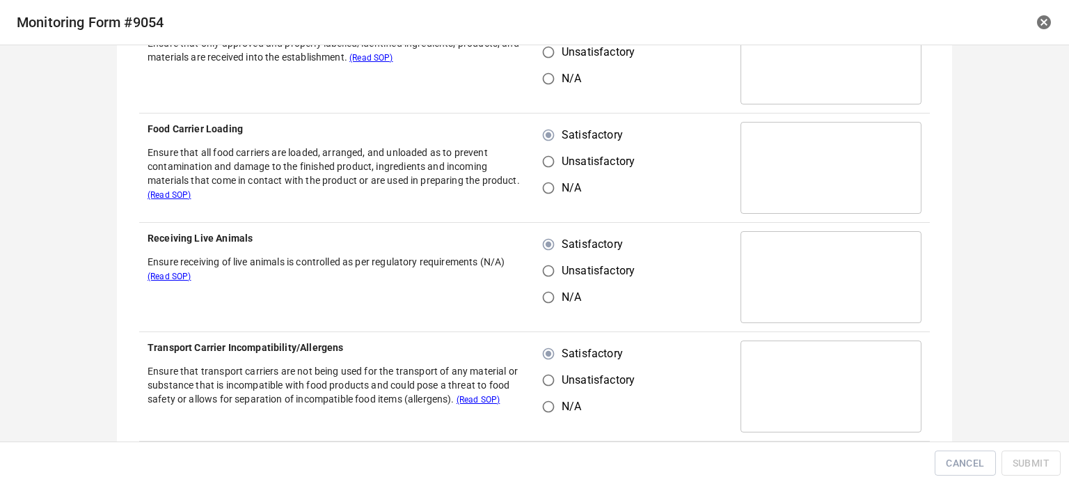
scroll to position [487, 0]
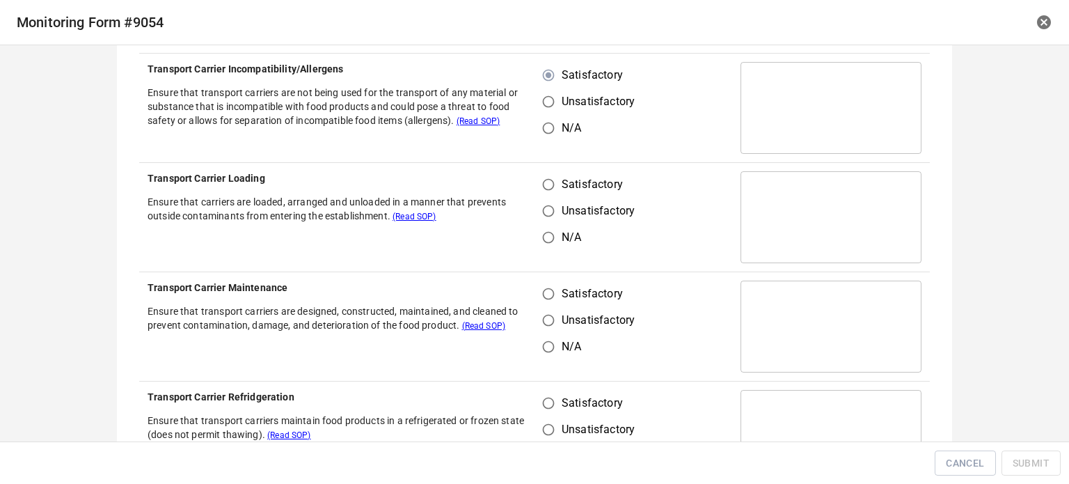
drag, startPoint x: 533, startPoint y: 204, endPoint x: 540, endPoint y: 187, distance: 19.0
click at [535, 203] on input "Unsatisfactory" at bounding box center [548, 211] width 26 height 26
radio input "true"
click at [543, 187] on input "Satisfactory" at bounding box center [548, 184] width 26 height 26
radio input "true"
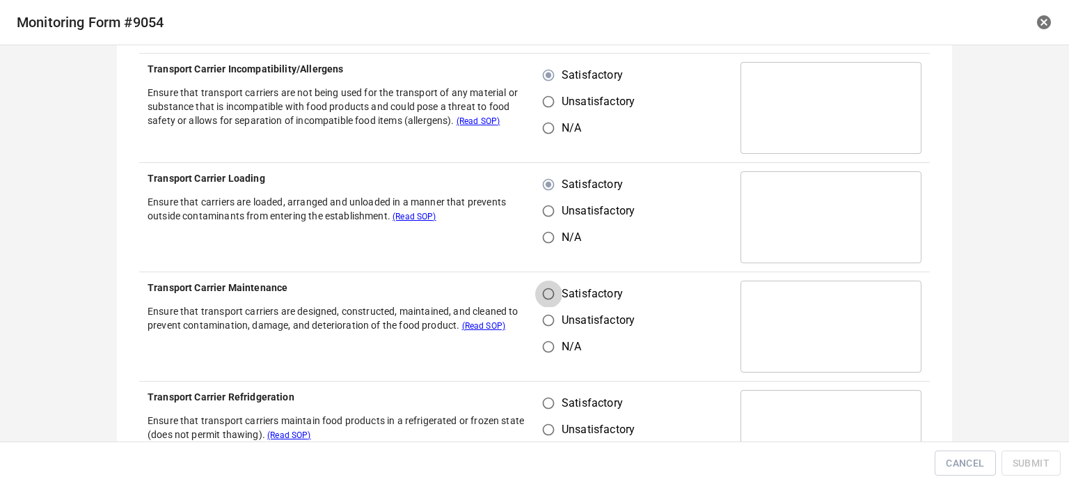
drag, startPoint x: 543, startPoint y: 284, endPoint x: 569, endPoint y: 315, distance: 40.5
click at [551, 293] on input "Satisfactory" at bounding box center [548, 294] width 26 height 26
radio input "true"
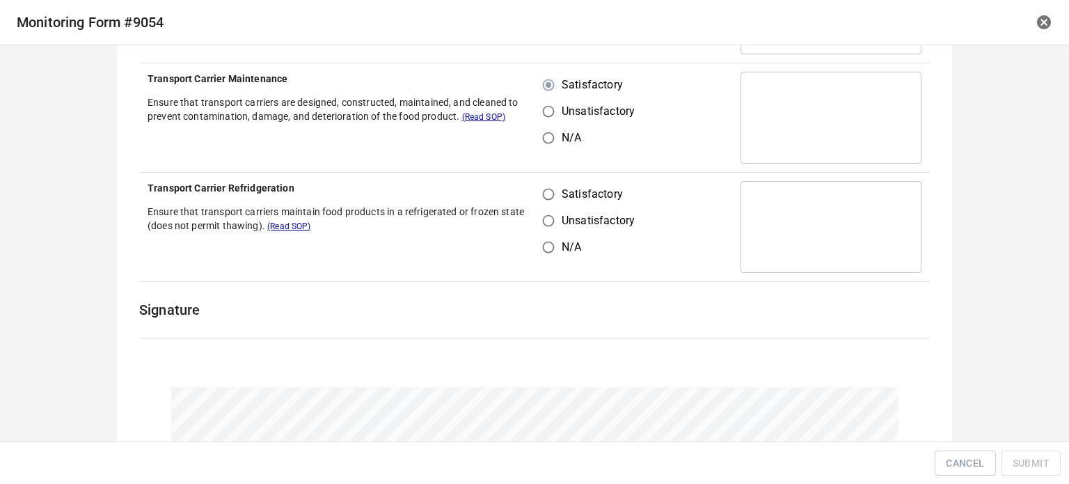
drag
click at [546, 196] on input "Satisfactory" at bounding box center [548, 194] width 26 height 26
radio input "true"
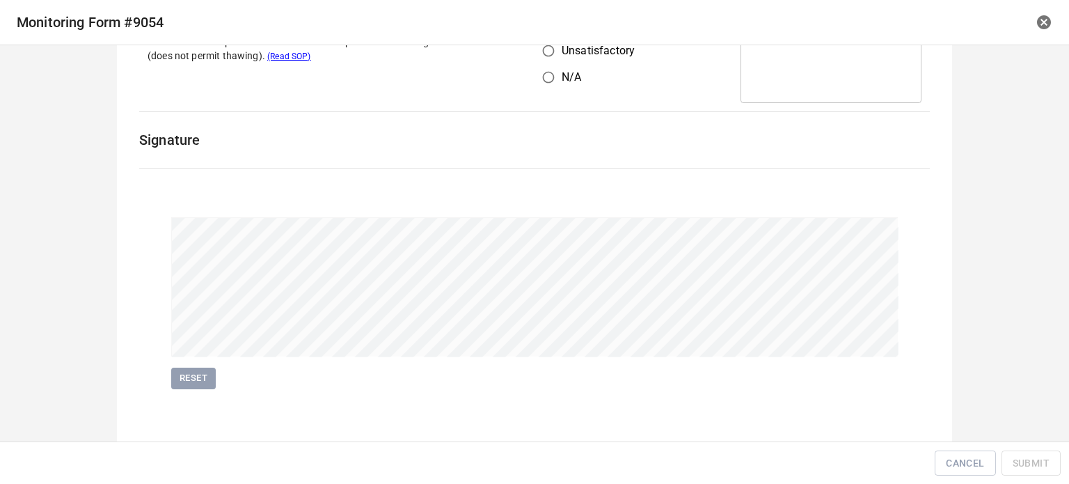
scroll to position [867, 0]
click at [1028, 459] on span "Submit" at bounding box center [1031, 463] width 37 height 17
